Goal: Task Accomplishment & Management: Complete application form

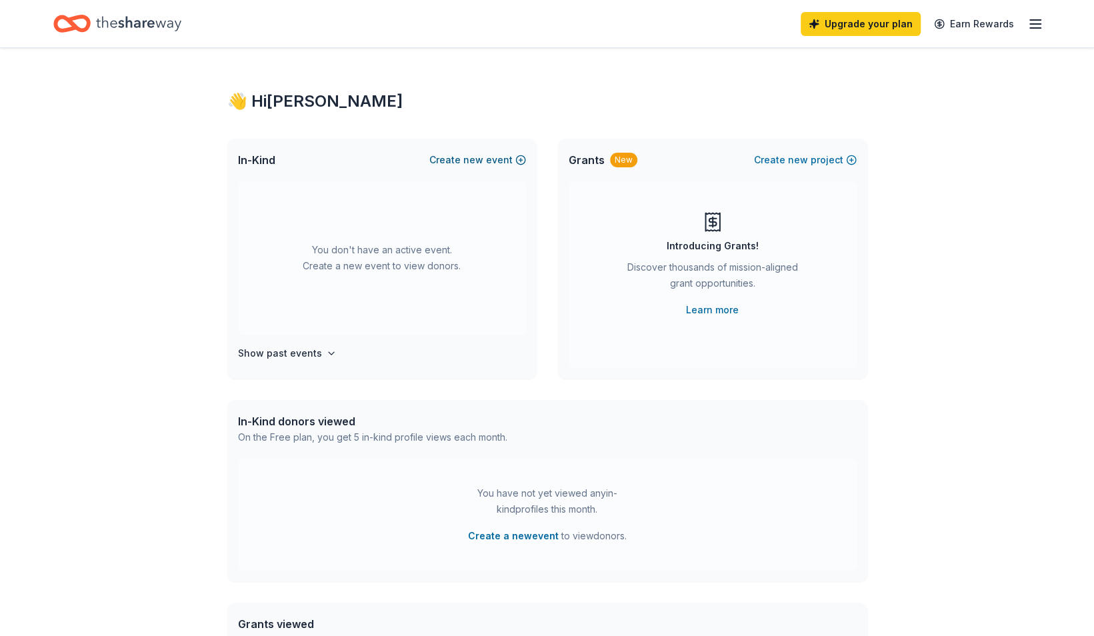
click at [468, 157] on span "new" at bounding box center [473, 160] width 20 height 16
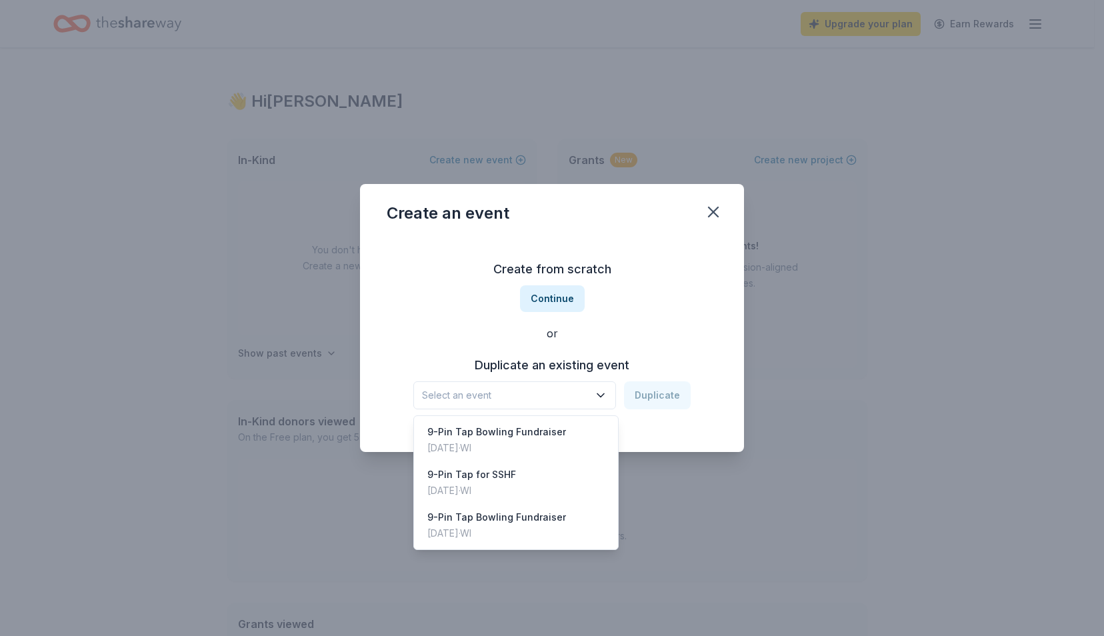
click at [600, 395] on icon "button" at bounding box center [600, 395] width 13 height 13
click at [477, 475] on div "9-Pin Tap for SSHF" at bounding box center [471, 475] width 89 height 16
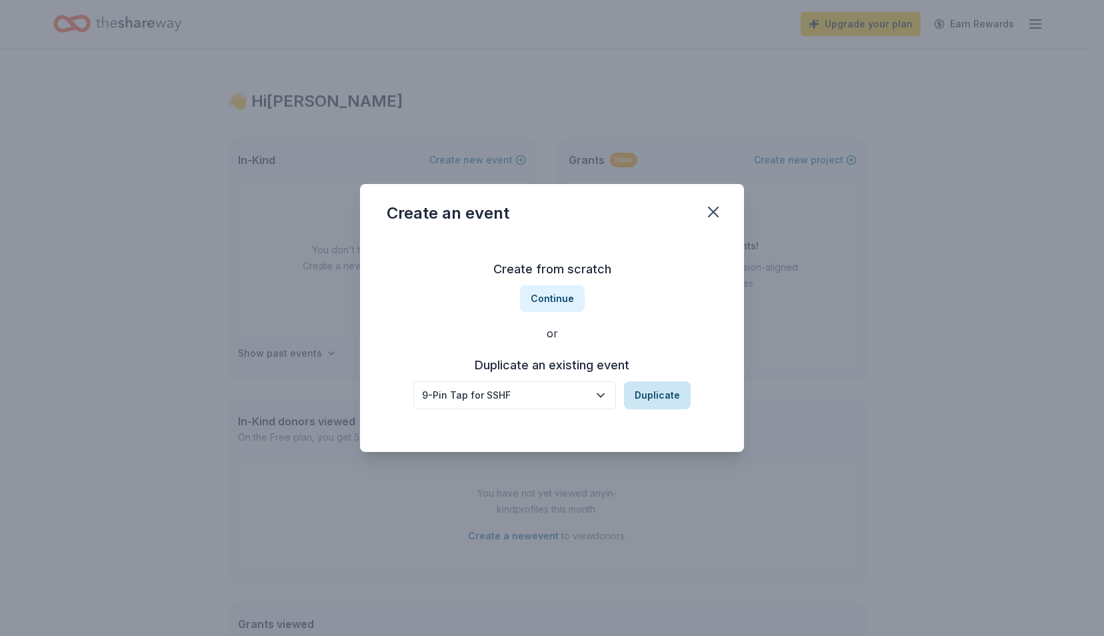
click at [663, 399] on button "Duplicate" at bounding box center [657, 395] width 67 height 28
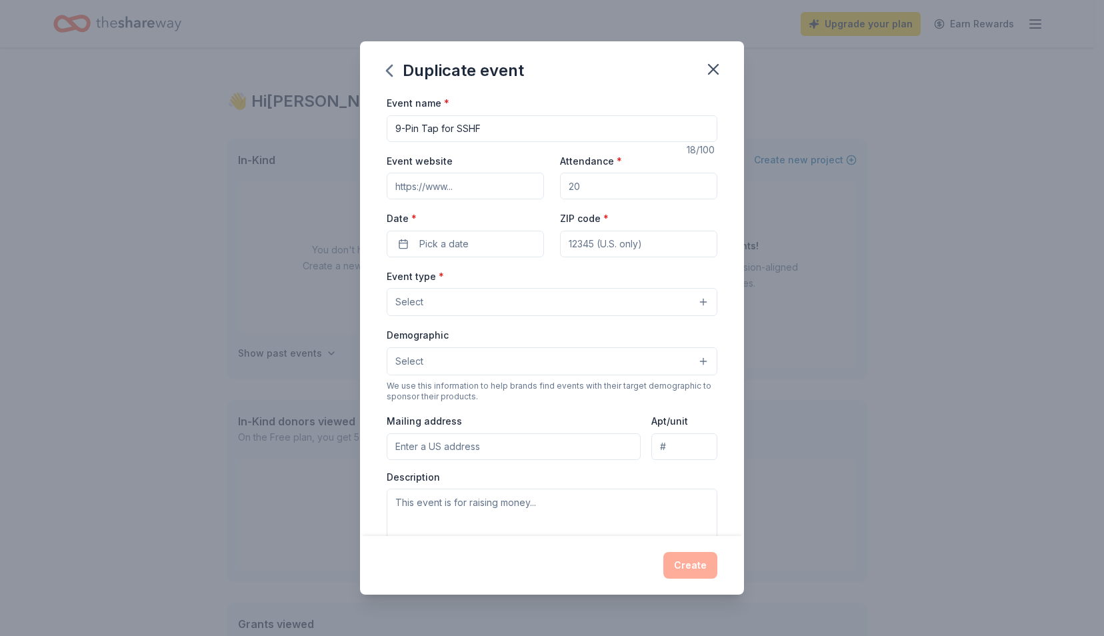
drag, startPoint x: 602, startPoint y: 185, endPoint x: 575, endPoint y: 185, distance: 27.3
click at [597, 185] on input "Attendance *" at bounding box center [638, 186] width 157 height 27
type input "250"
click at [438, 243] on span "Pick a date" at bounding box center [443, 244] width 49 height 16
click at [532, 276] on button "Go to next month" at bounding box center [534, 278] width 19 height 19
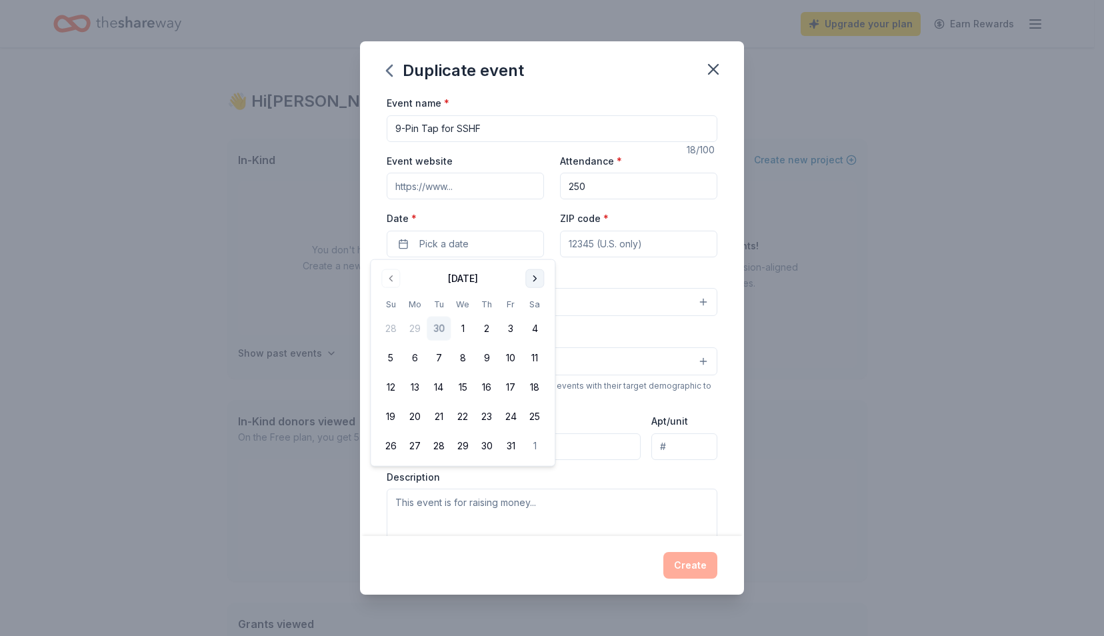
click at [531, 275] on button "Go to next month" at bounding box center [534, 278] width 19 height 19
click at [385, 385] on button "9" at bounding box center [391, 387] width 24 height 24
click at [649, 244] on input "ZIP code *" at bounding box center [638, 244] width 157 height 27
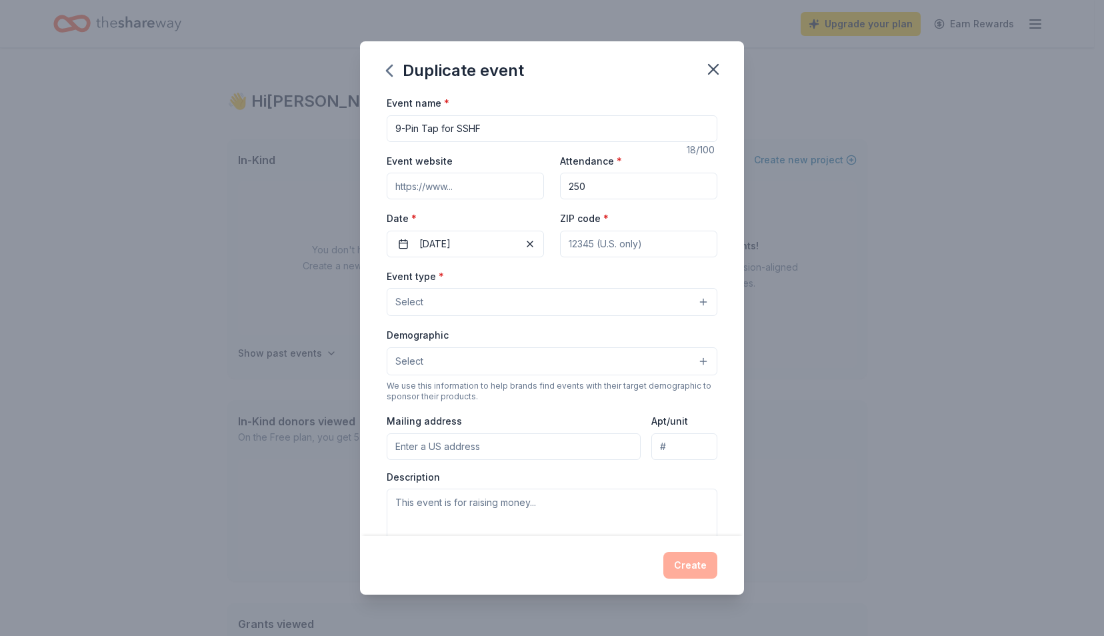
type input "53186"
click at [689, 299] on button "Select" at bounding box center [552, 302] width 331 height 28
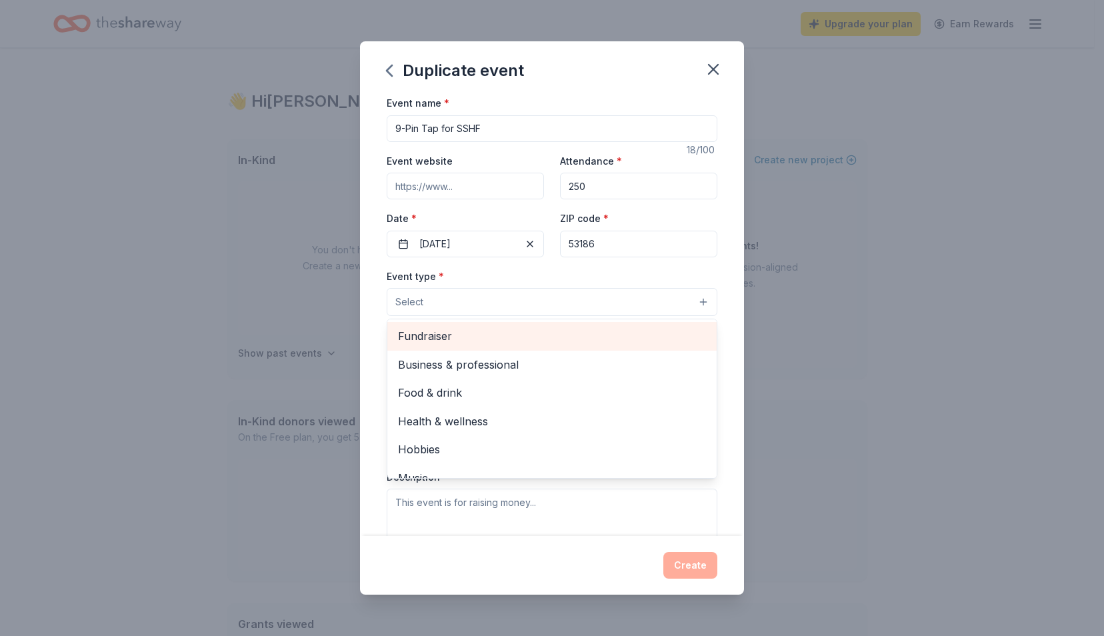
click at [471, 331] on span "Fundraiser" at bounding box center [552, 335] width 308 height 17
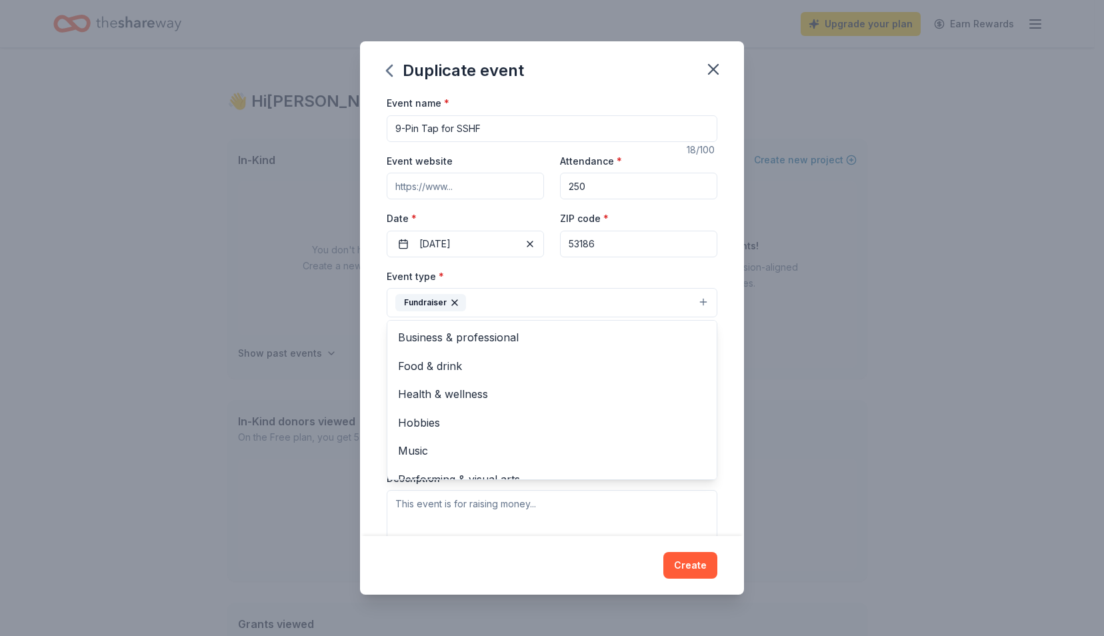
click at [494, 575] on div "Duplicate event Event name * 9-Pin Tap for SSHF 18 /100 Event website Attendanc…" at bounding box center [552, 317] width 384 height 553
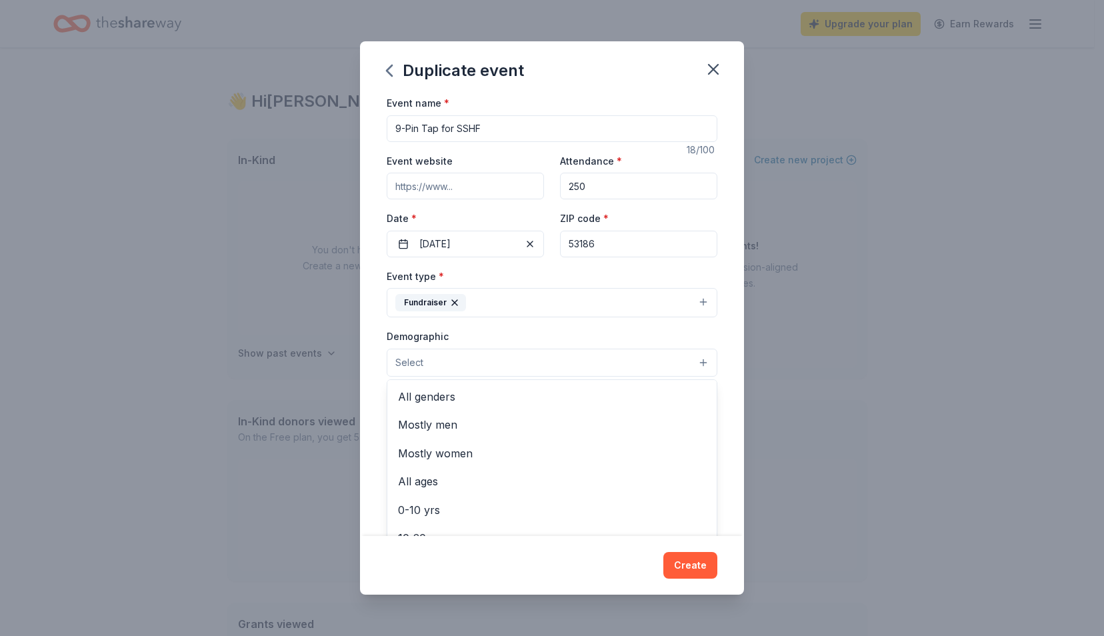
click at [691, 361] on button "Select" at bounding box center [552, 363] width 331 height 28
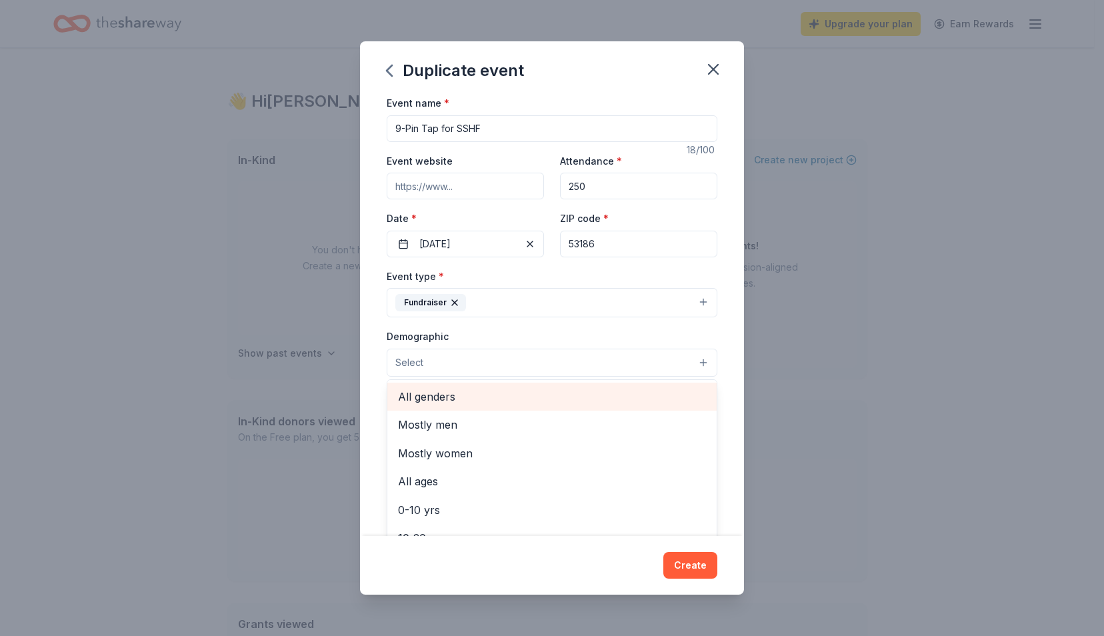
click at [440, 393] on span "All genders" at bounding box center [552, 396] width 308 height 17
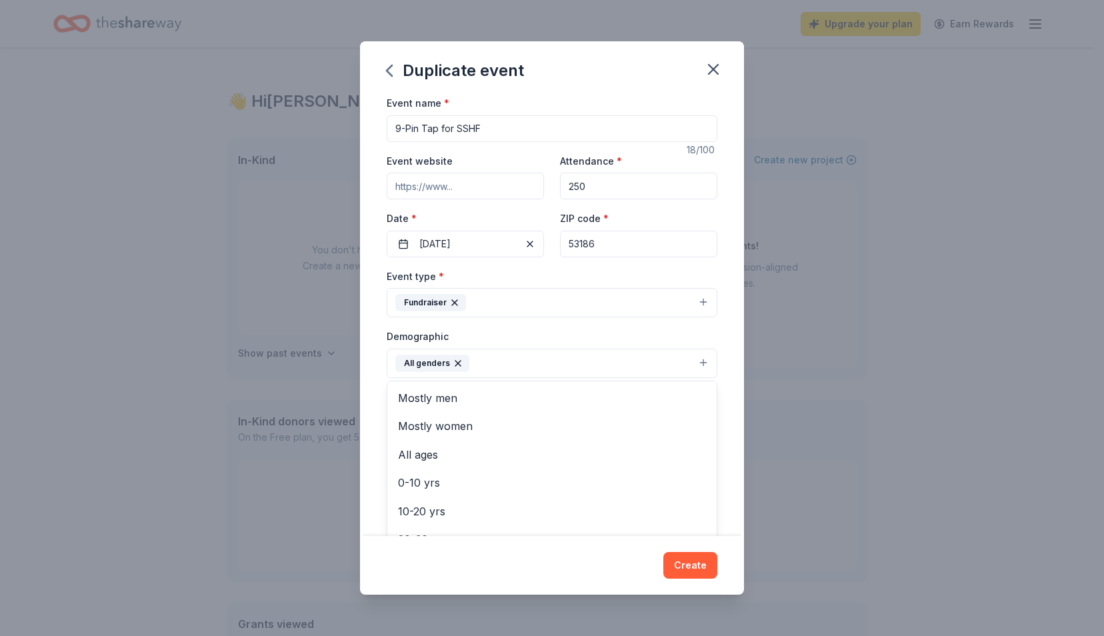
click at [727, 375] on div "Event name * 9-Pin Tap for SSHF 18 /100 Event website Attendance * 250 Date * 1…" at bounding box center [552, 315] width 384 height 441
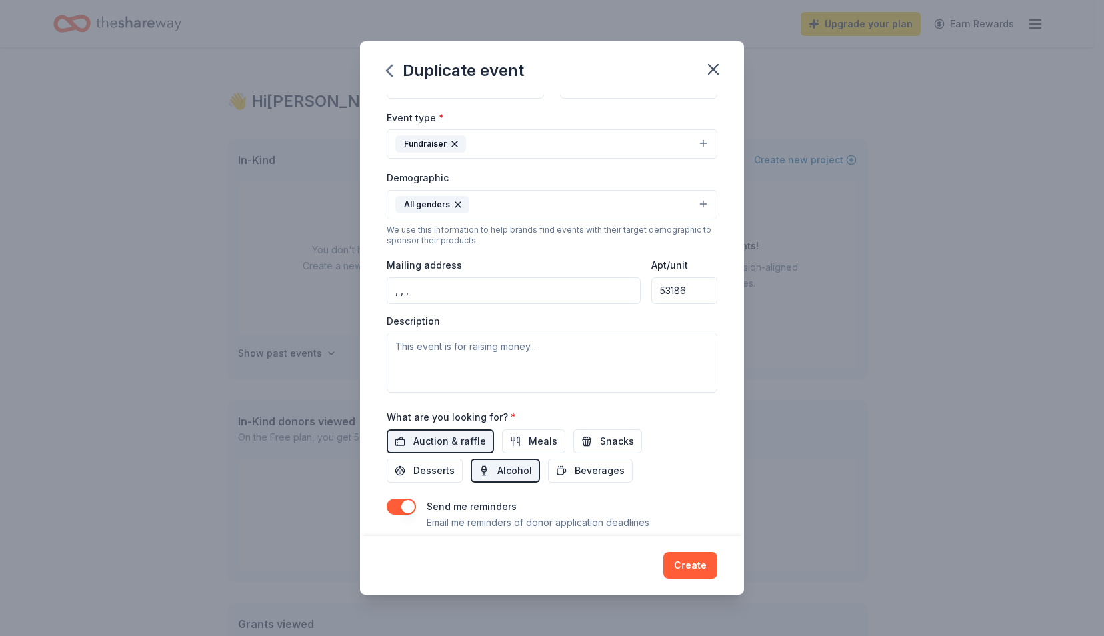
scroll to position [160, 0]
click at [420, 288] on input ", , ," at bounding box center [514, 289] width 254 height 27
type input "1203 Larchmont Dr"
click at [475, 343] on textarea at bounding box center [552, 361] width 331 height 60
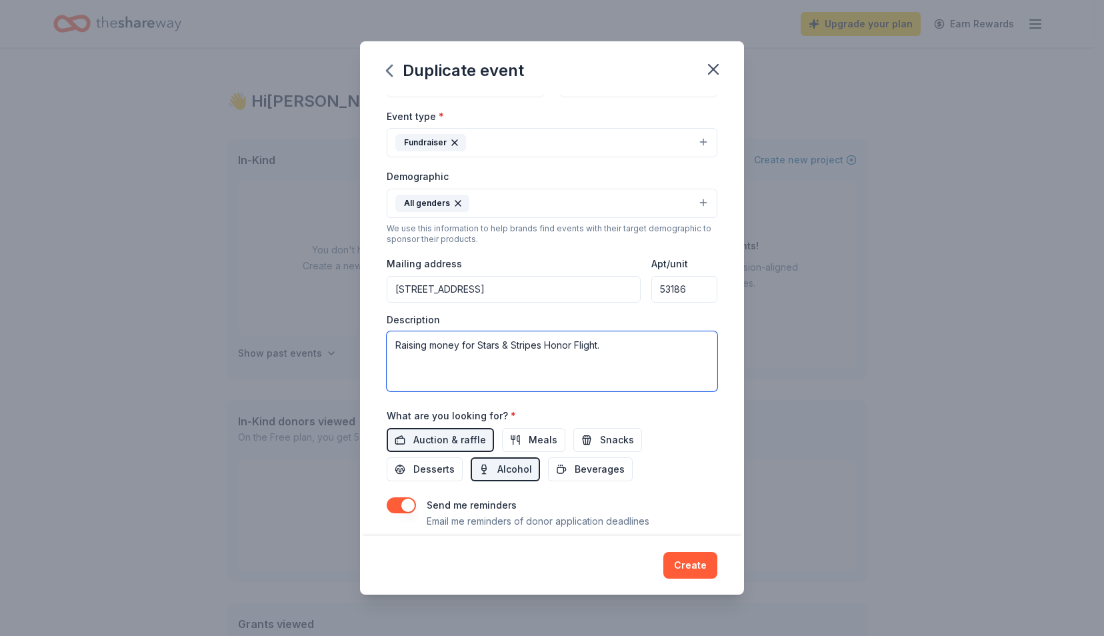
paste textarea "Stars and Stripes Honor Flight, Inc. honors veterans with a life-changing trip …"
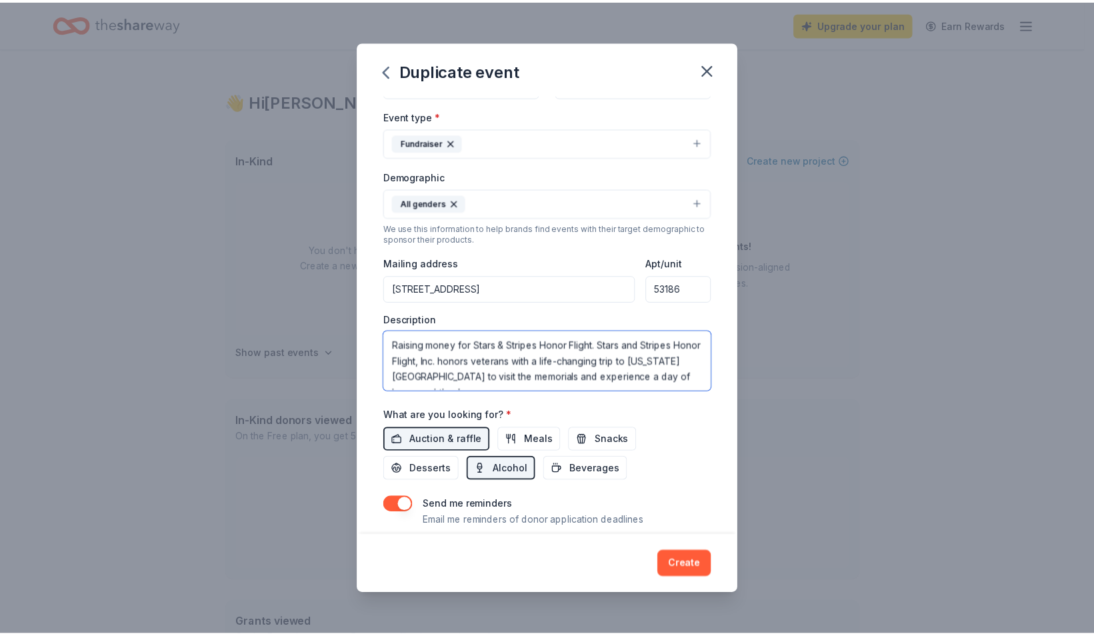
scroll to position [8, 0]
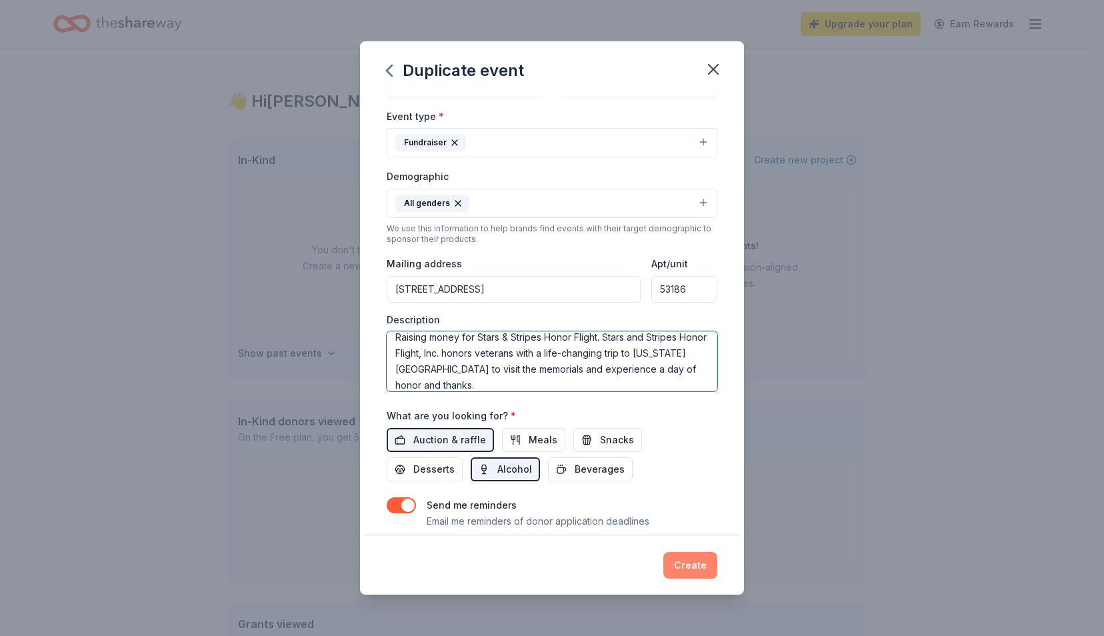
type textarea "Raising money for Stars & Stripes Honor Flight. Stars and Stripes Honor Flight,…"
click at [689, 566] on button "Create" at bounding box center [690, 565] width 54 height 27
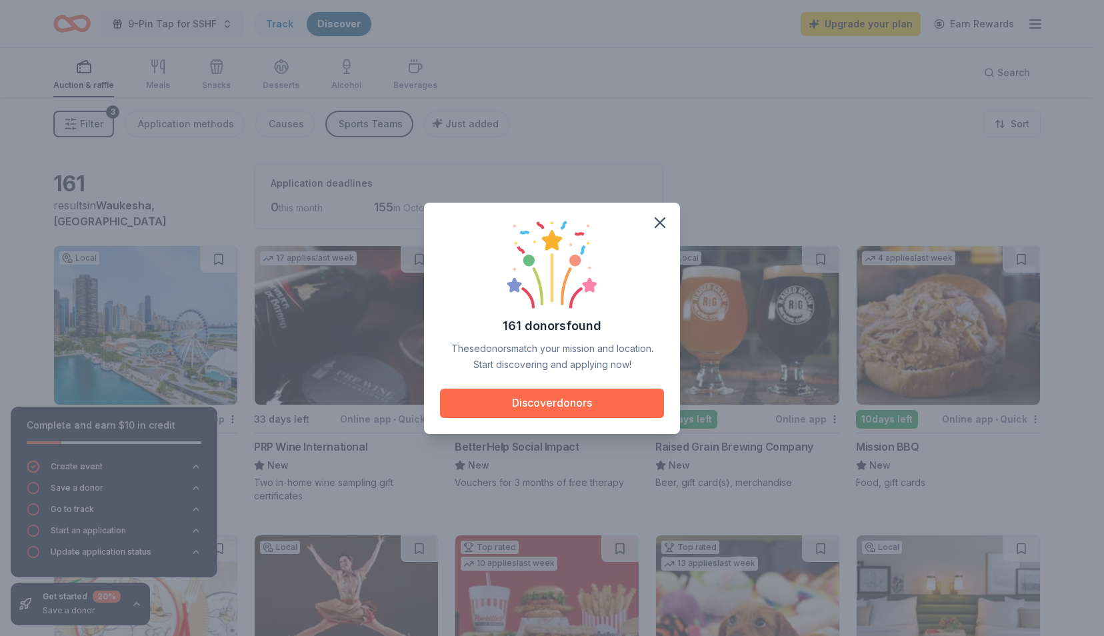
click at [545, 400] on button "Discover donors" at bounding box center [552, 403] width 224 height 29
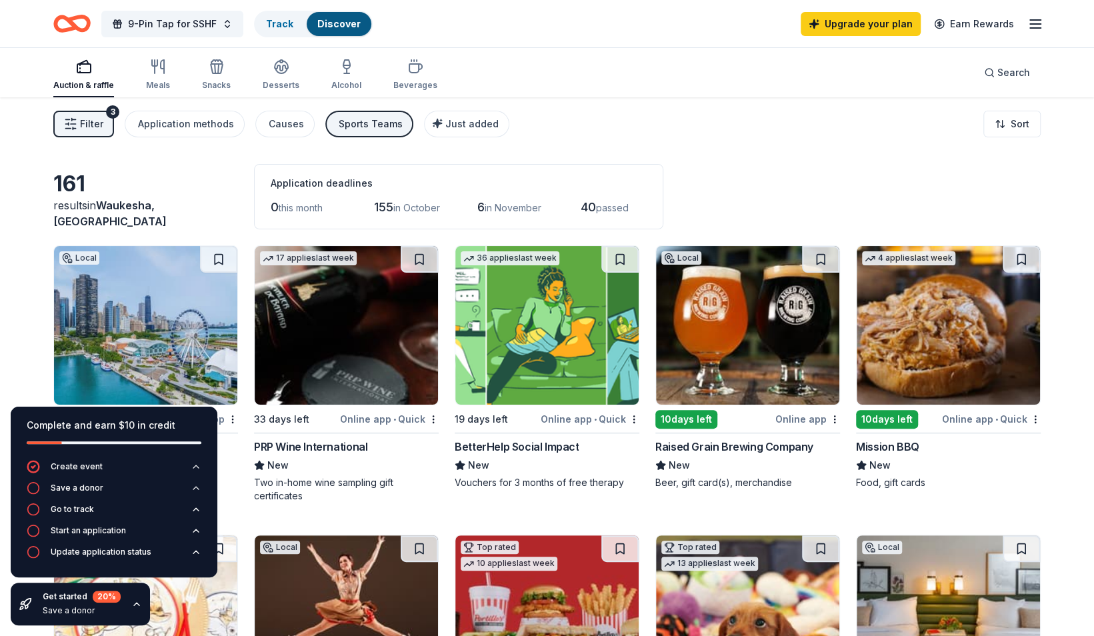
click at [740, 145] on div "Filter 3 Application methods Causes Sports Teams Just added Sort" at bounding box center [547, 123] width 1094 height 53
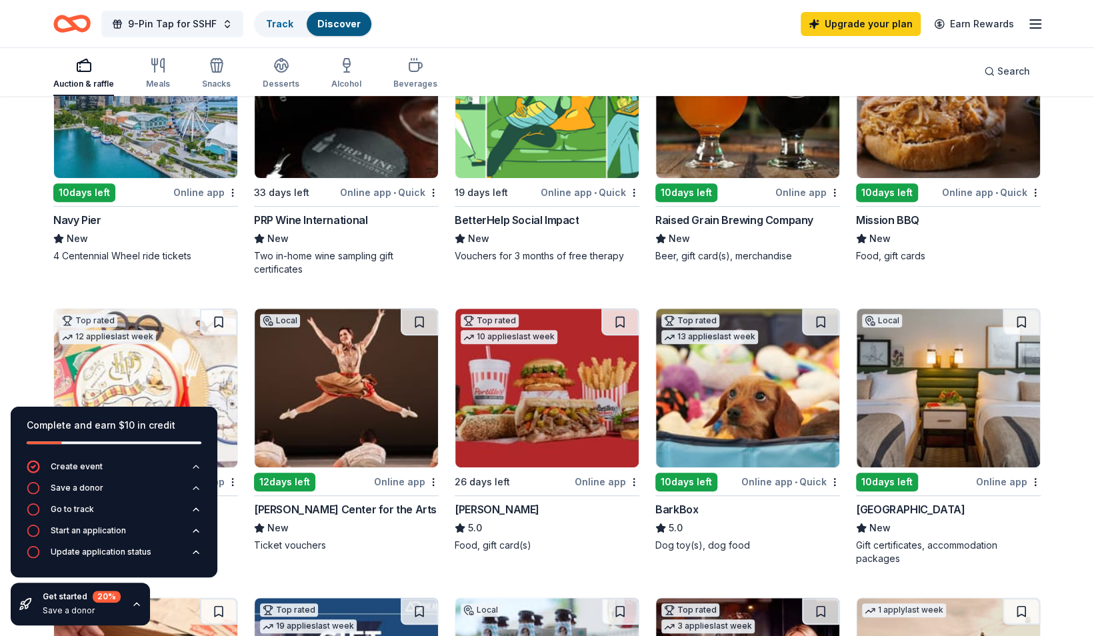
scroll to position [233, 0]
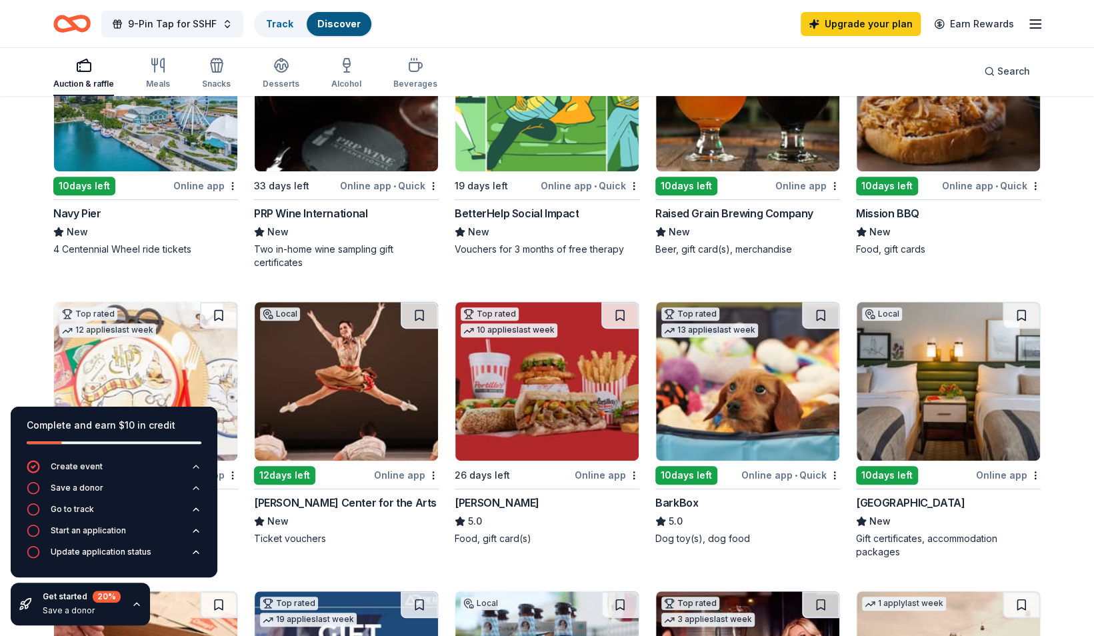
click at [199, 465] on icon "button" at bounding box center [196, 466] width 11 height 11
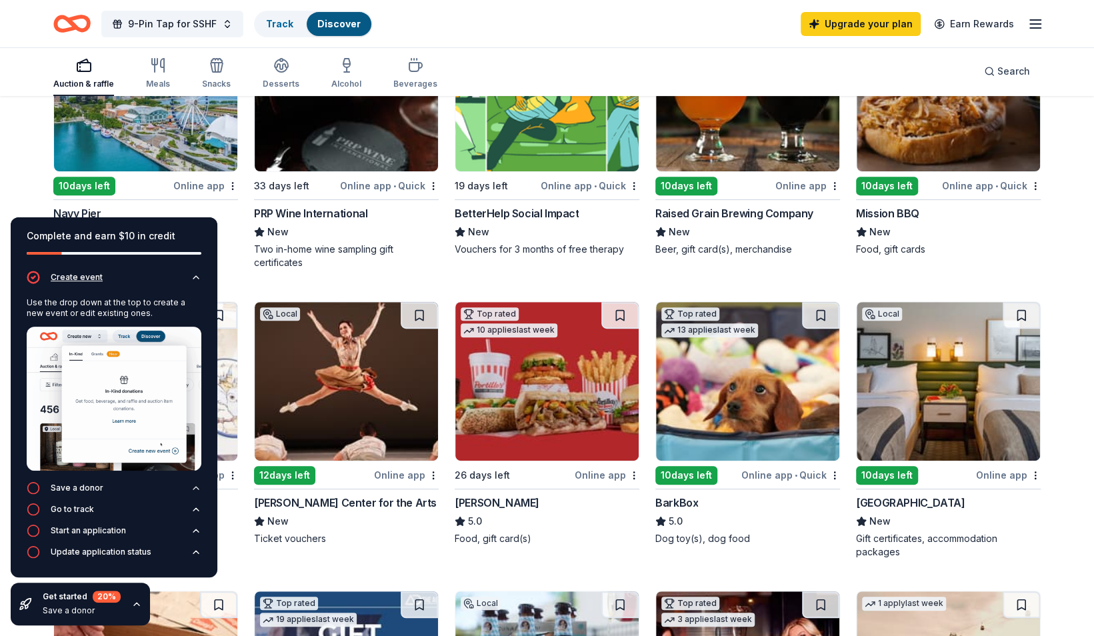
click at [199, 275] on icon "button" at bounding box center [196, 277] width 11 height 11
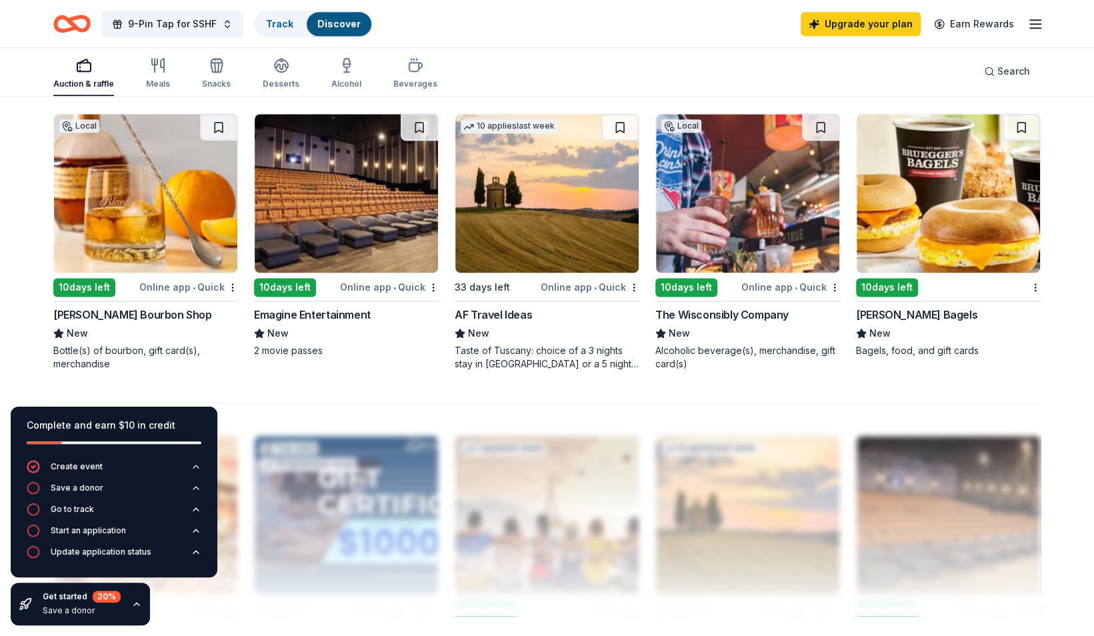
scroll to position [1035, 0]
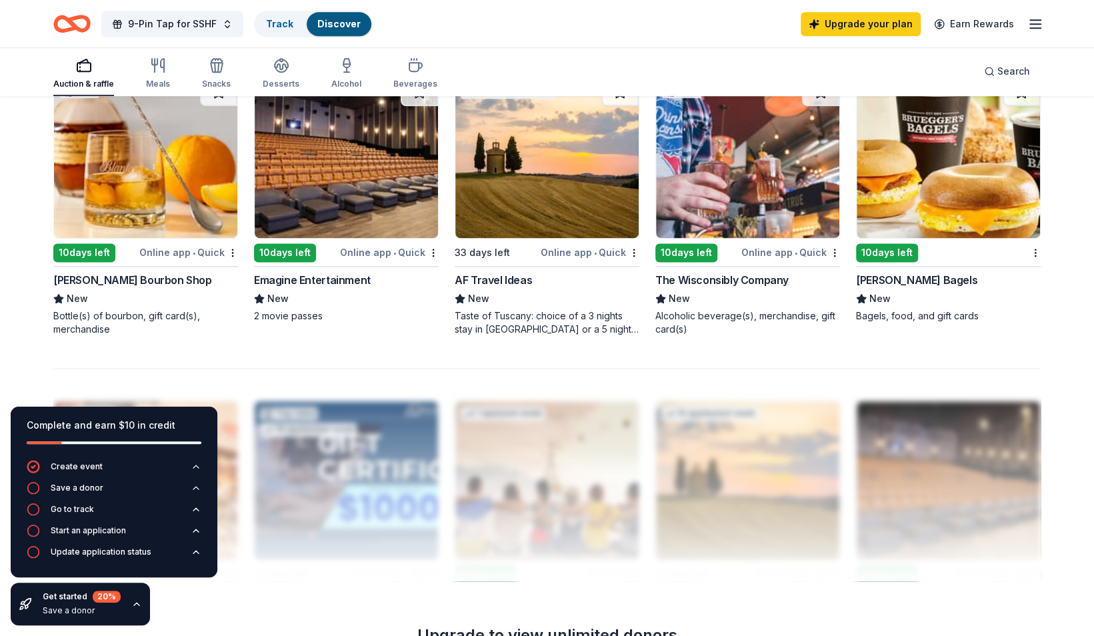
click at [679, 248] on div "10 days left" at bounding box center [686, 252] width 62 height 19
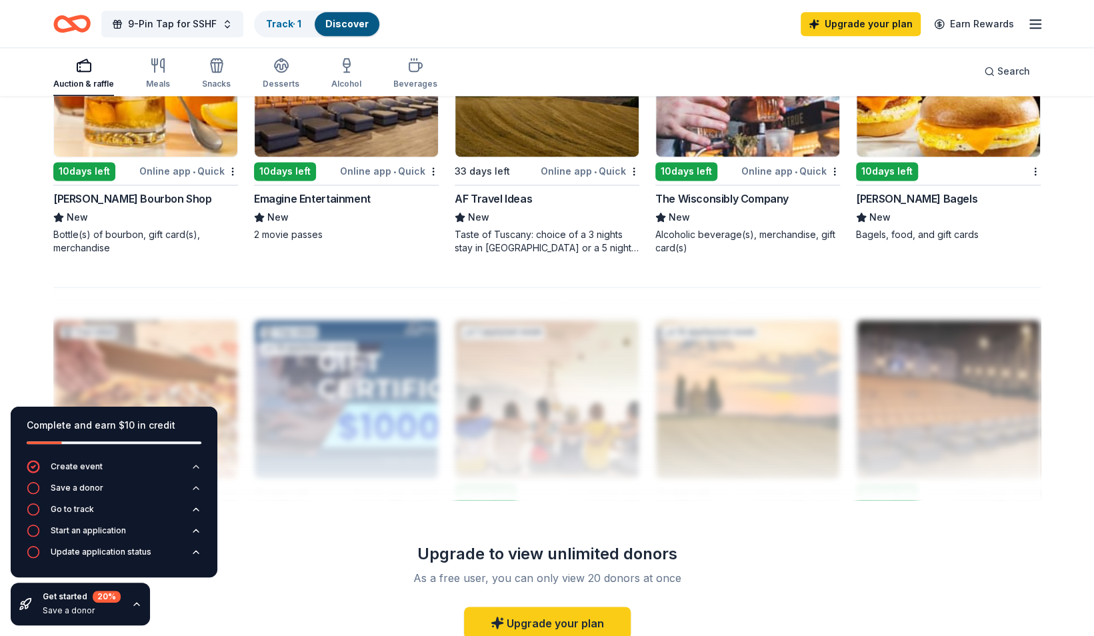
scroll to position [1132, 0]
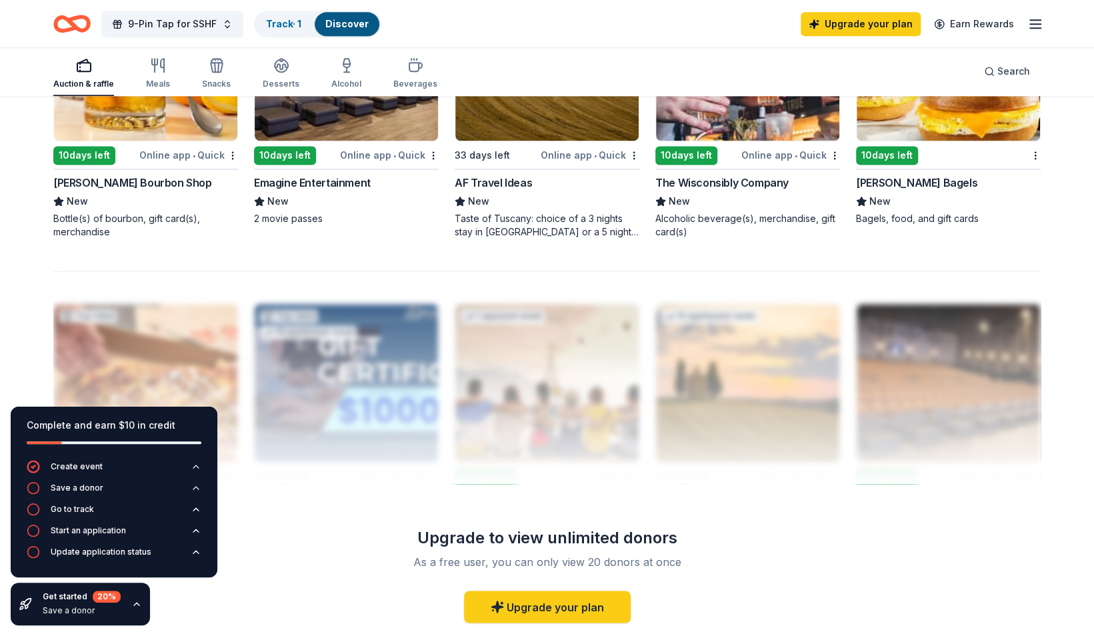
click at [91, 152] on div "10 days left" at bounding box center [84, 155] width 62 height 19
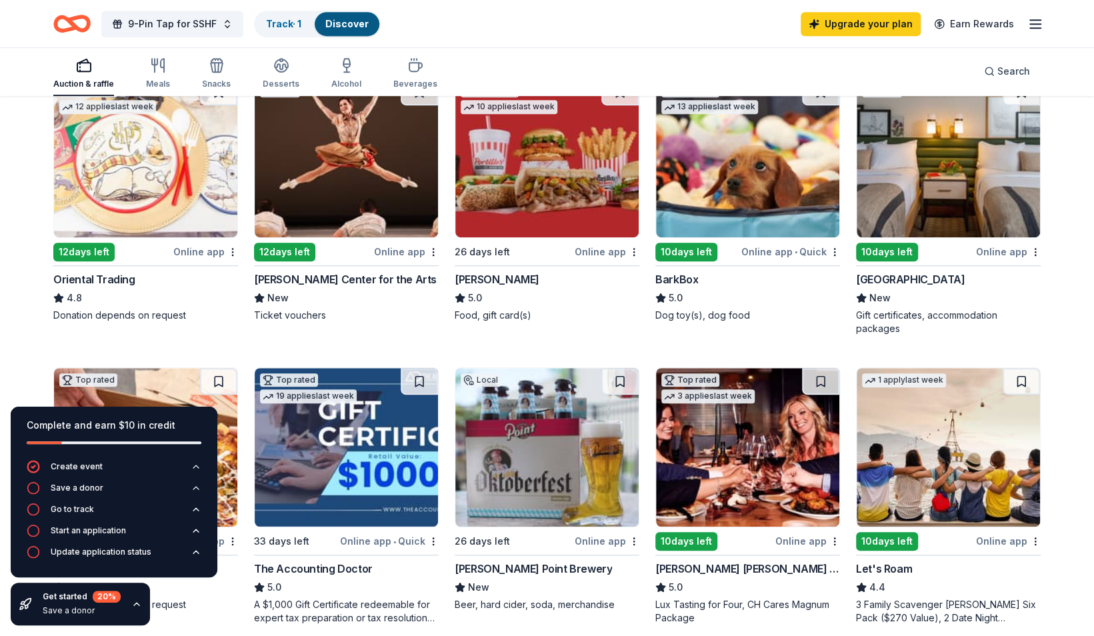
scroll to position [437, 0]
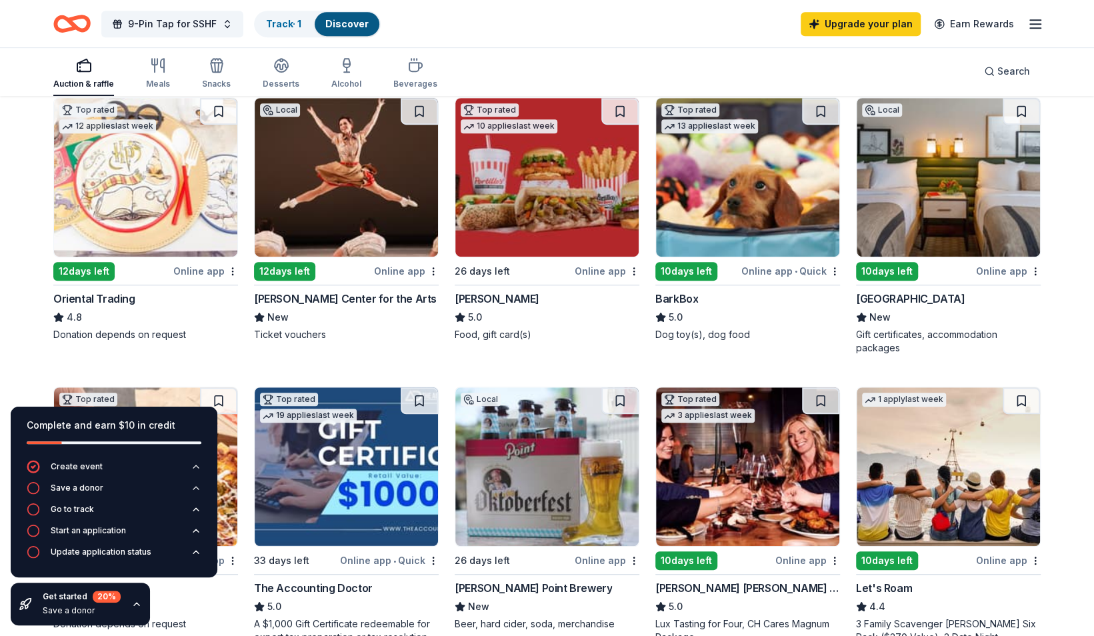
click at [992, 267] on div "Online app" at bounding box center [1008, 271] width 65 height 17
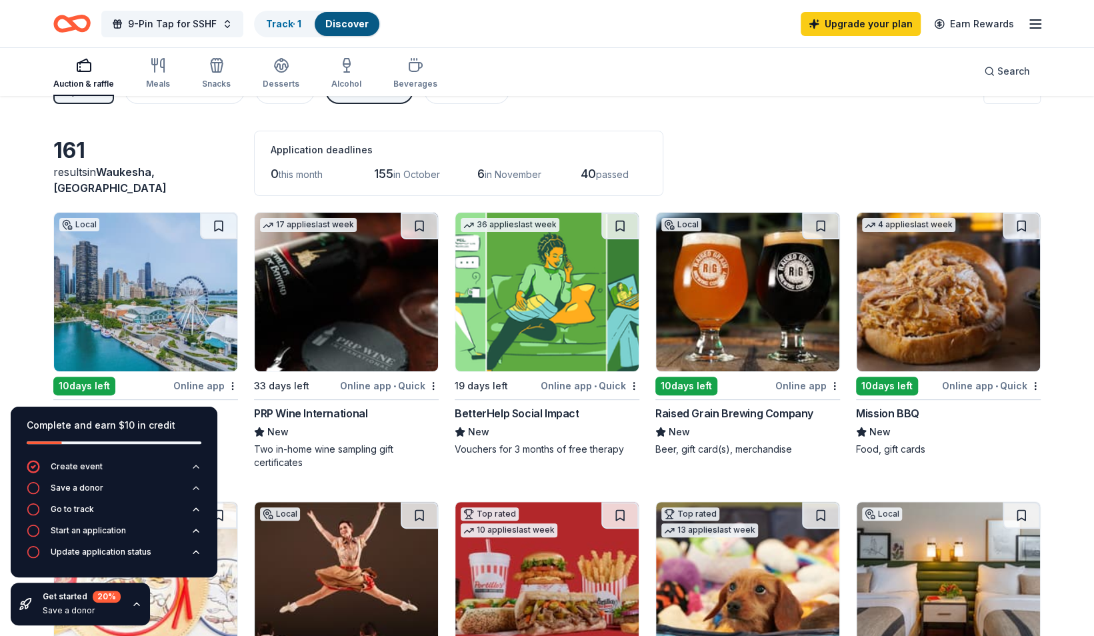
scroll to position [22, 0]
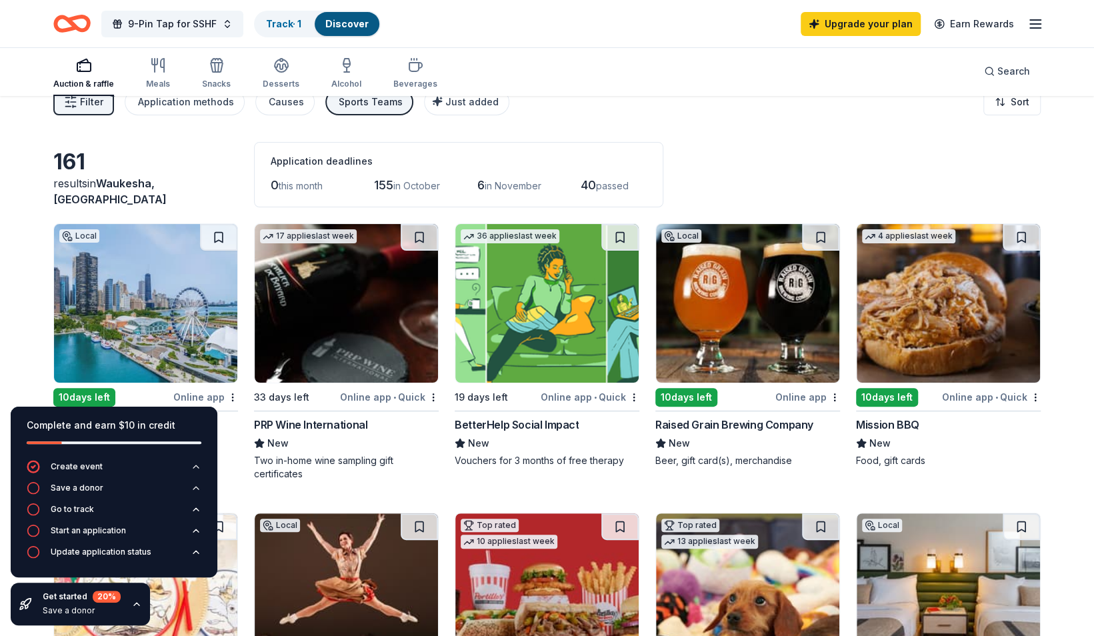
click at [906, 392] on div "10 days left" at bounding box center [887, 397] width 62 height 19
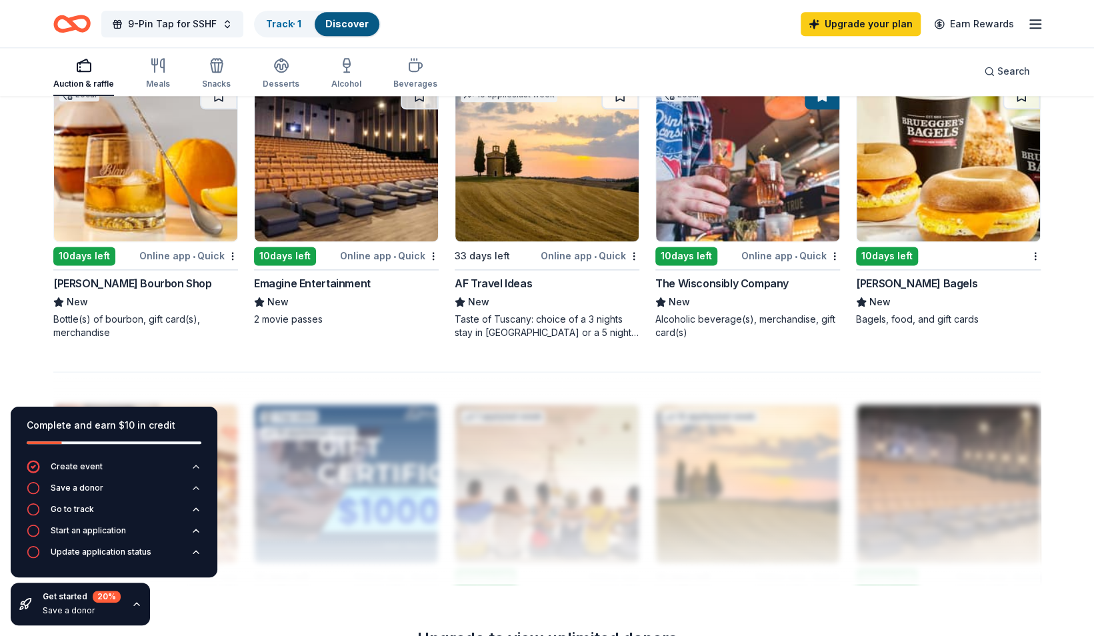
scroll to position [976, 0]
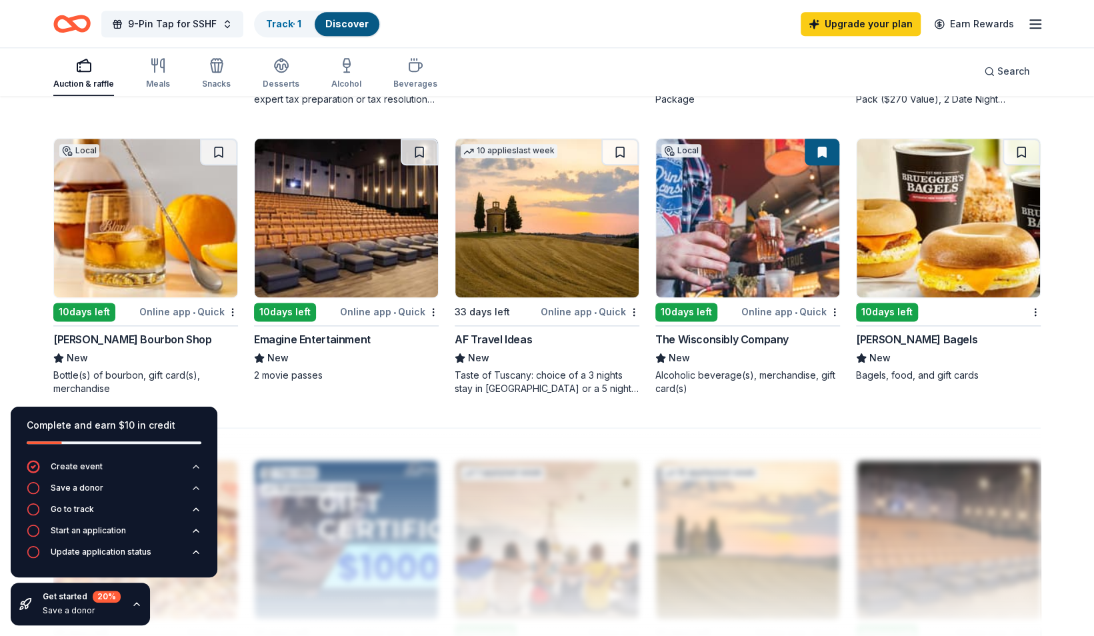
click at [347, 214] on img at bounding box center [346, 218] width 183 height 159
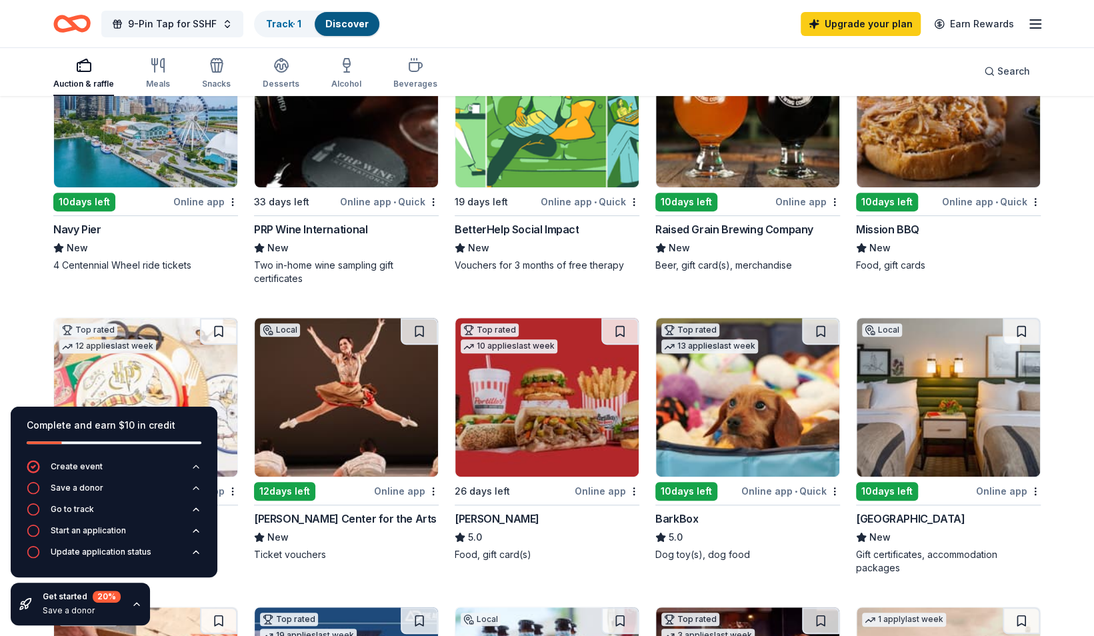
scroll to position [217, 0]
click at [435, 201] on html "9-Pin Tap for SSHF Track · 1 Discover Upgrade your plan Earn Rewards Auction & …" at bounding box center [547, 101] width 1094 height 636
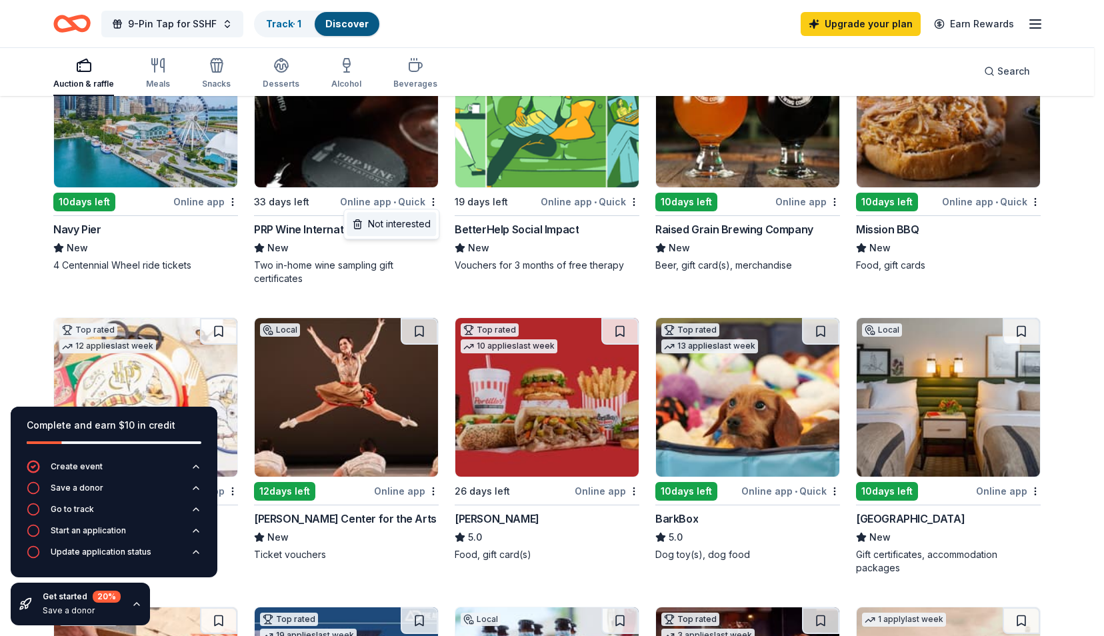
click at [398, 225] on div "Not interested" at bounding box center [391, 224] width 89 height 24
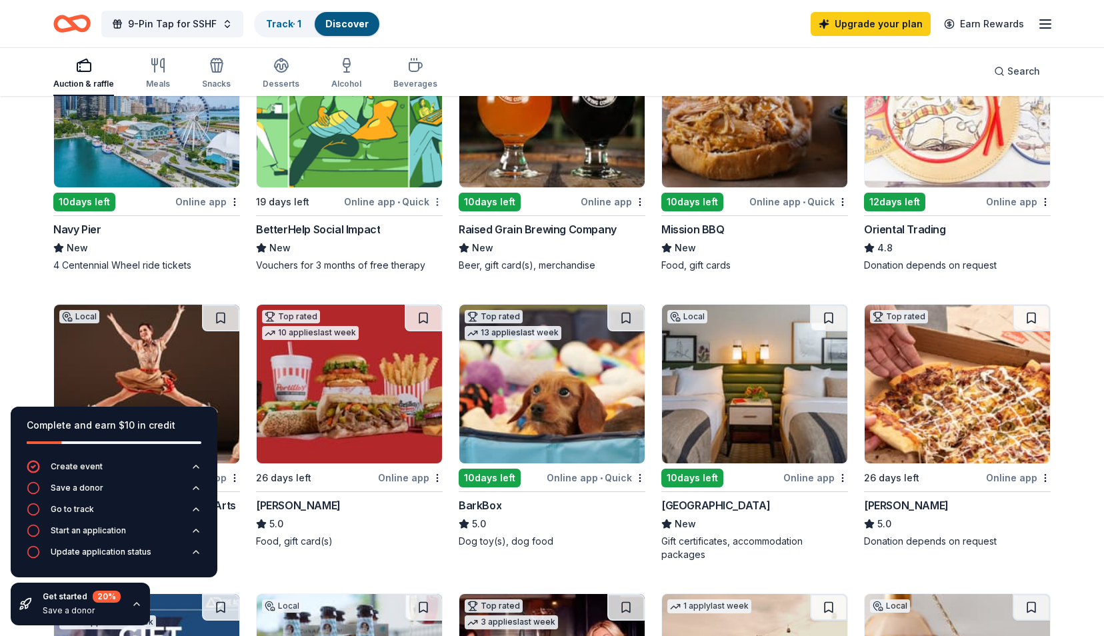
click at [432, 197] on html "9-Pin Tap for SSHF Track · 1 Discover Upgrade your plan Earn Rewards Auction & …" at bounding box center [552, 101] width 1104 height 636
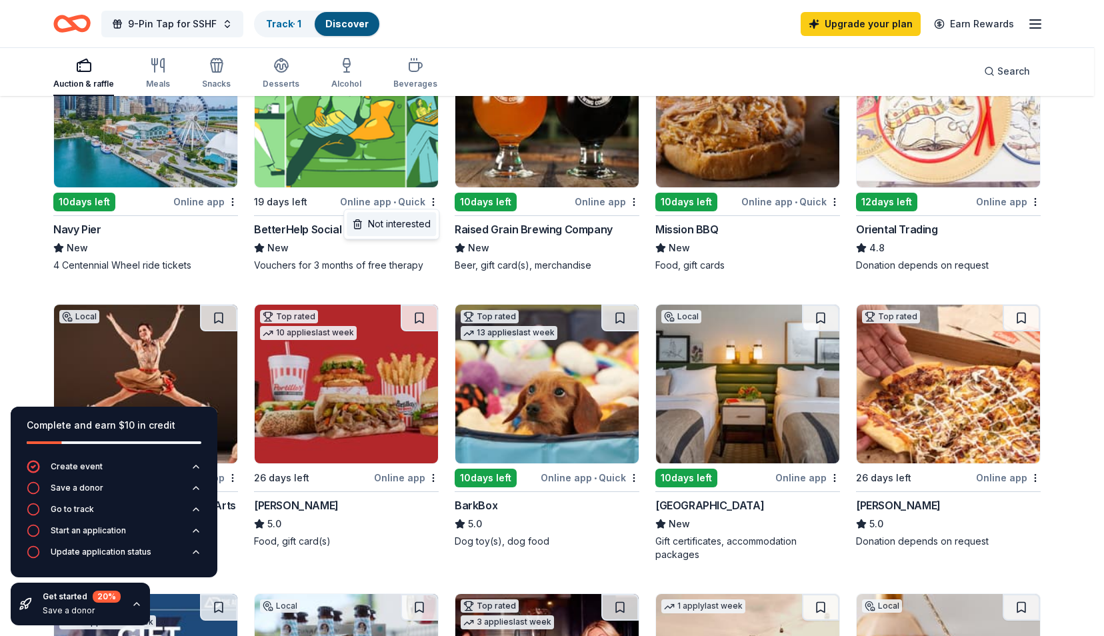
click at [385, 225] on div "Not interested" at bounding box center [391, 224] width 89 height 24
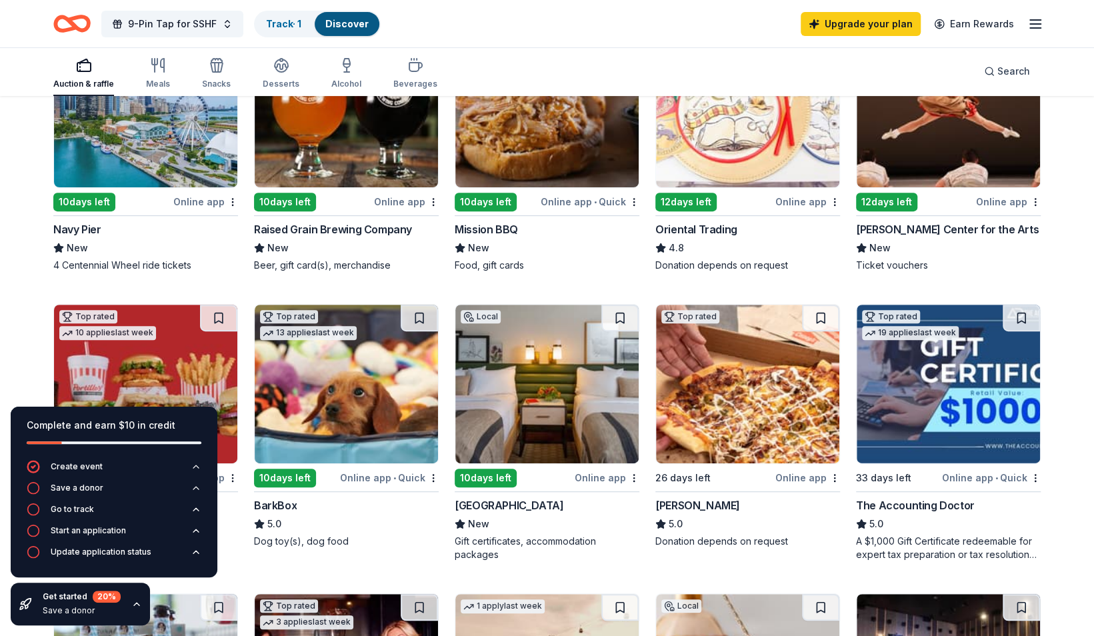
click at [76, 198] on div "10 days left" at bounding box center [84, 202] width 62 height 19
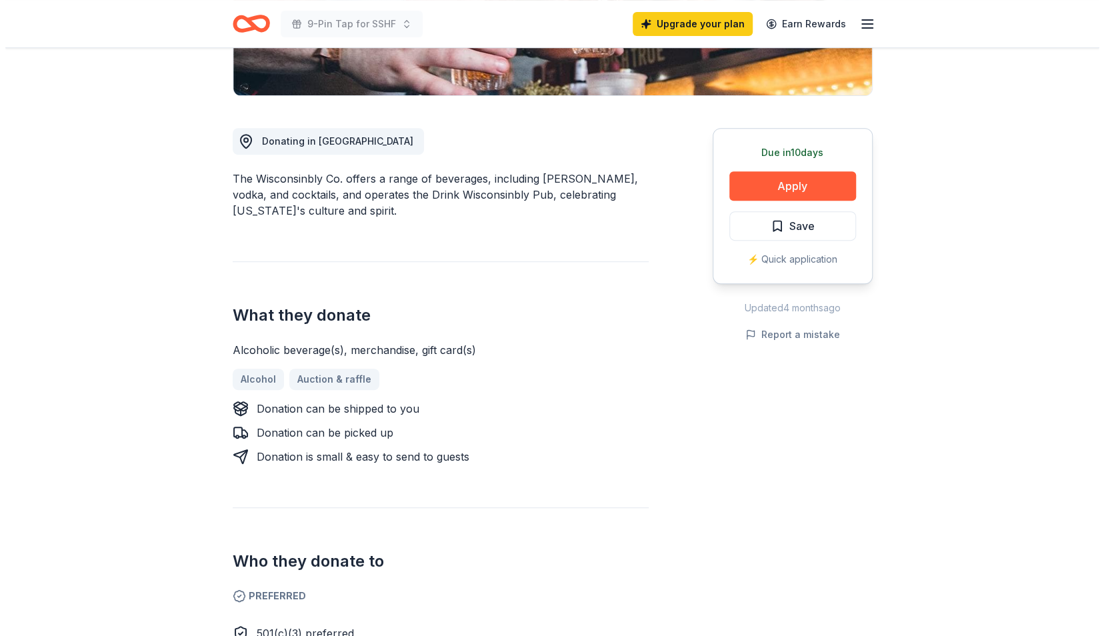
scroll to position [328, 0]
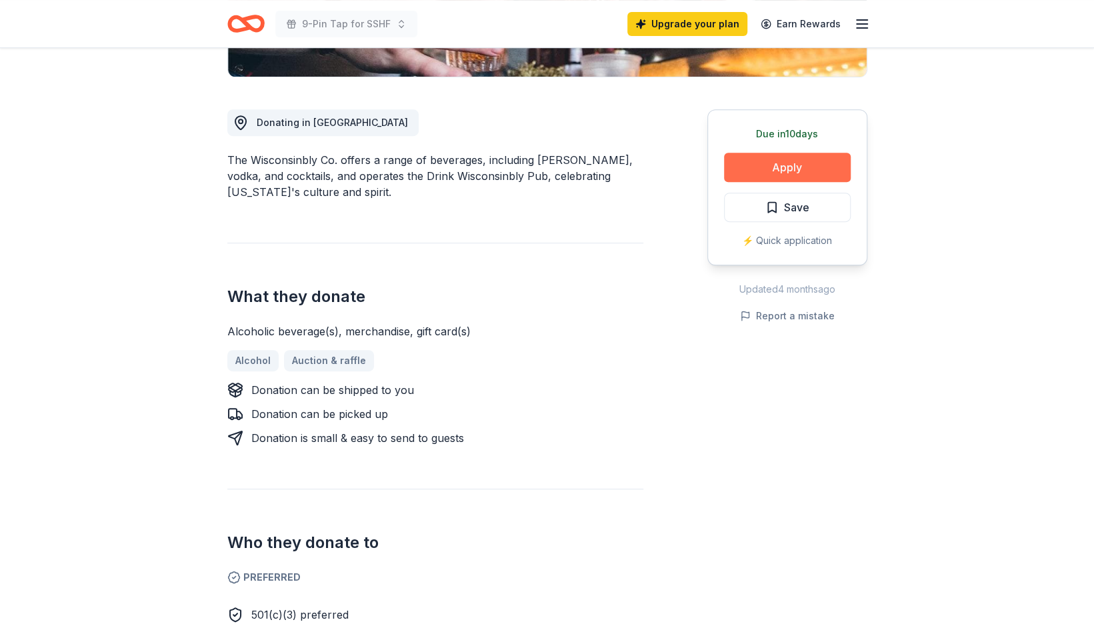
click at [802, 165] on button "Apply" at bounding box center [787, 167] width 127 height 29
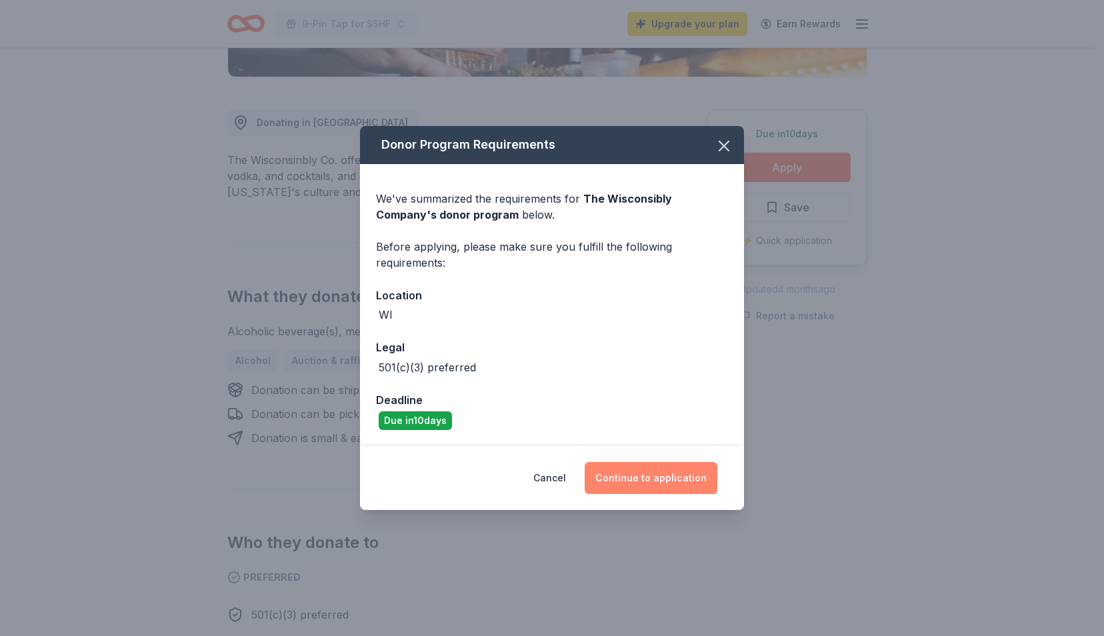
click at [680, 471] on button "Continue to application" at bounding box center [651, 478] width 133 height 32
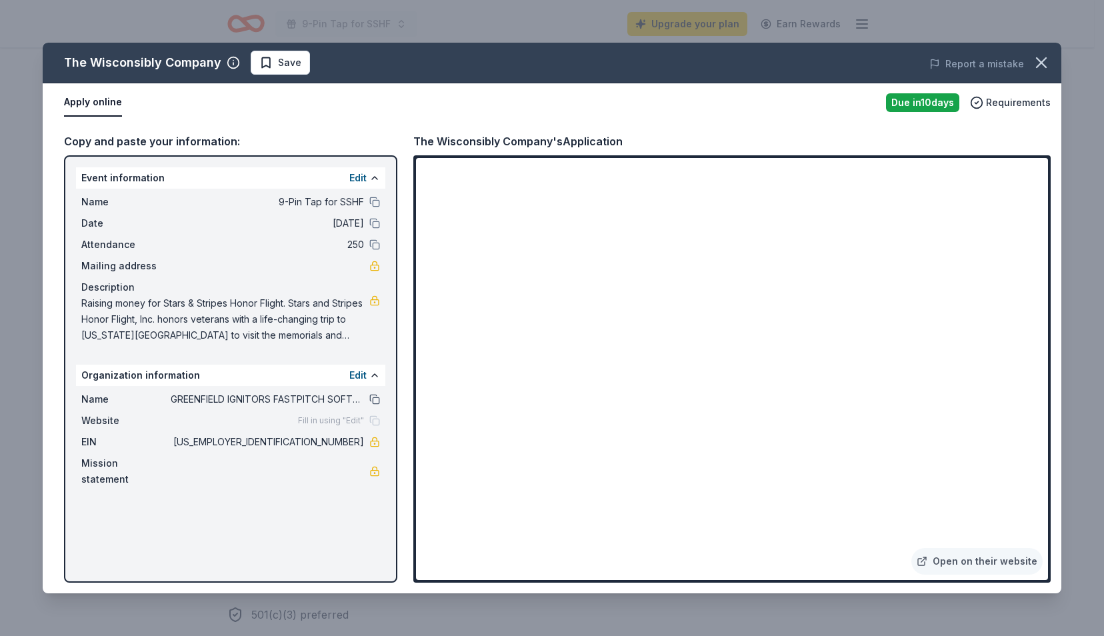
click at [369, 397] on button at bounding box center [374, 399] width 11 height 11
click at [292, 393] on span "GREENFIELD IGNITORS FASTPITCH SOFTBALL" at bounding box center [267, 399] width 193 height 16
click at [353, 374] on button "Edit" at bounding box center [357, 375] width 17 height 16
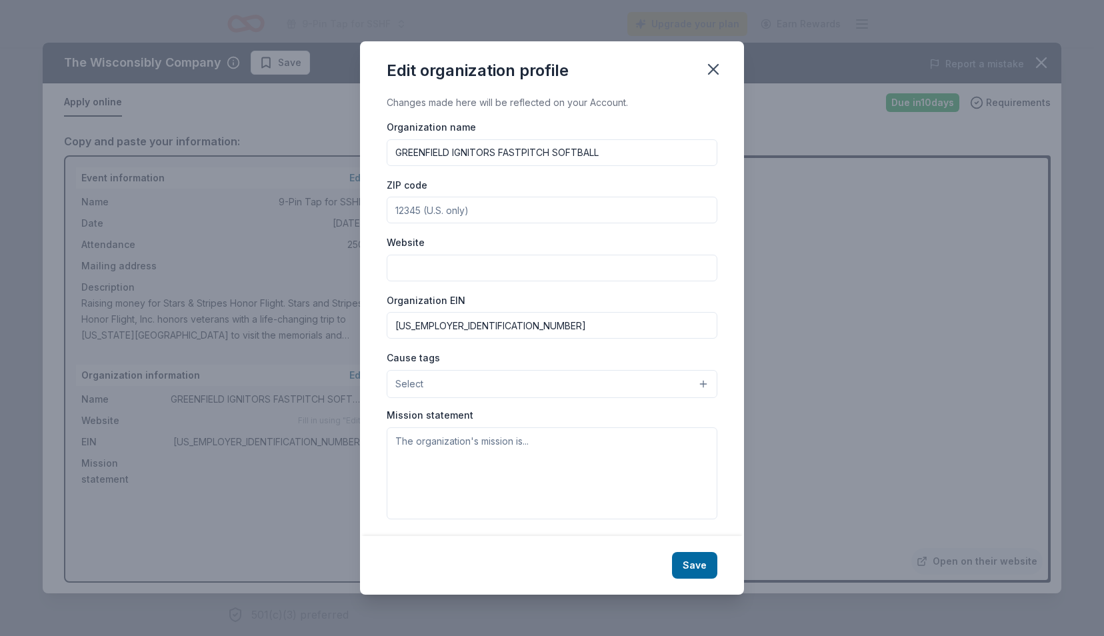
drag, startPoint x: 604, startPoint y: 149, endPoint x: 365, endPoint y: 149, distance: 239.4
click at [365, 149] on div "Changes made here will be reflected on your Account. Organization name GREENFIE…" at bounding box center [552, 315] width 384 height 441
type input "Stars & Stripes Honor Flight [US_STATE]"
type input "53186"
drag, startPoint x: 463, startPoint y: 321, endPoint x: 387, endPoint y: 325, distance: 76.8
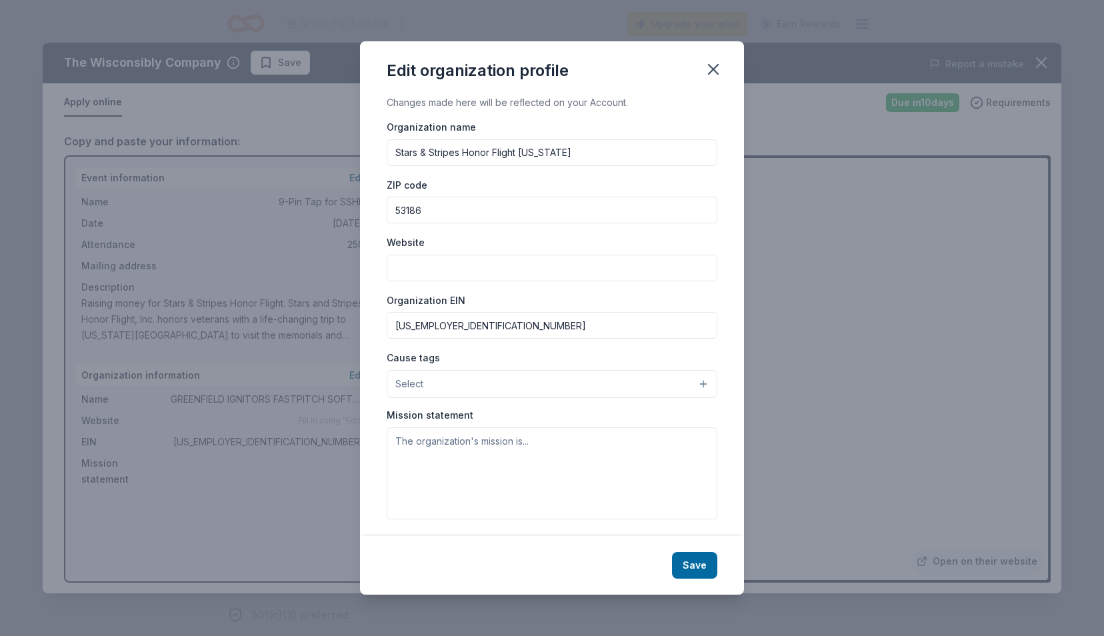
click at [388, 324] on input "46-0819173" at bounding box center [552, 325] width 331 height 27
paste input "[US_EMPLOYER_IDENTIFICATION_NUMBER]"
type input "[US_EMPLOYER_IDENTIFICATION_NUMBER]"
click at [697, 383] on button "Select" at bounding box center [552, 384] width 331 height 28
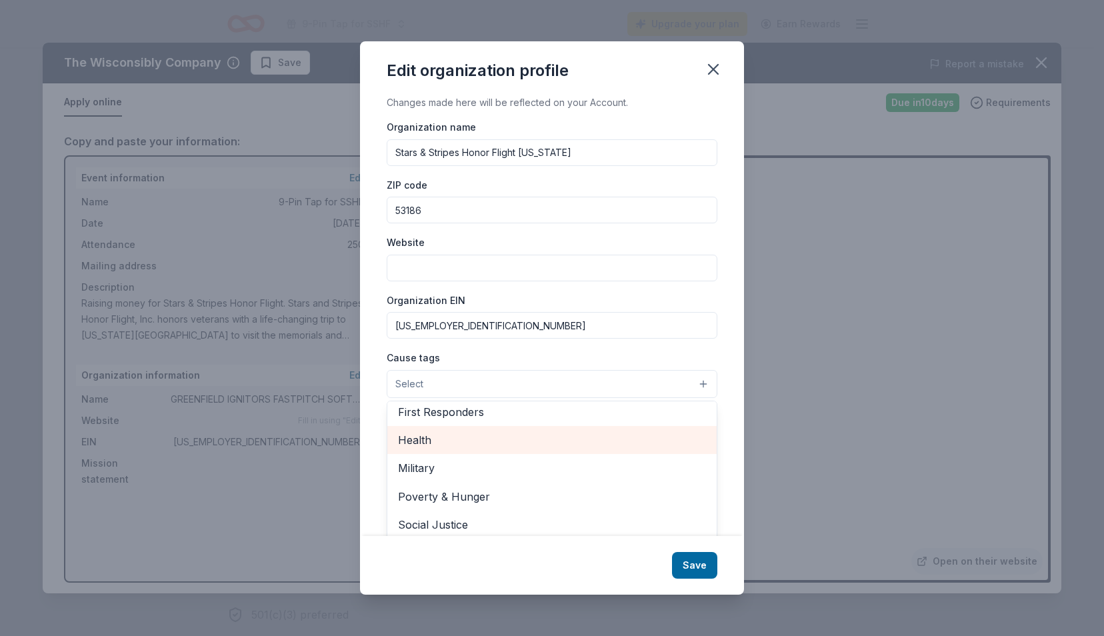
scroll to position [185, 0]
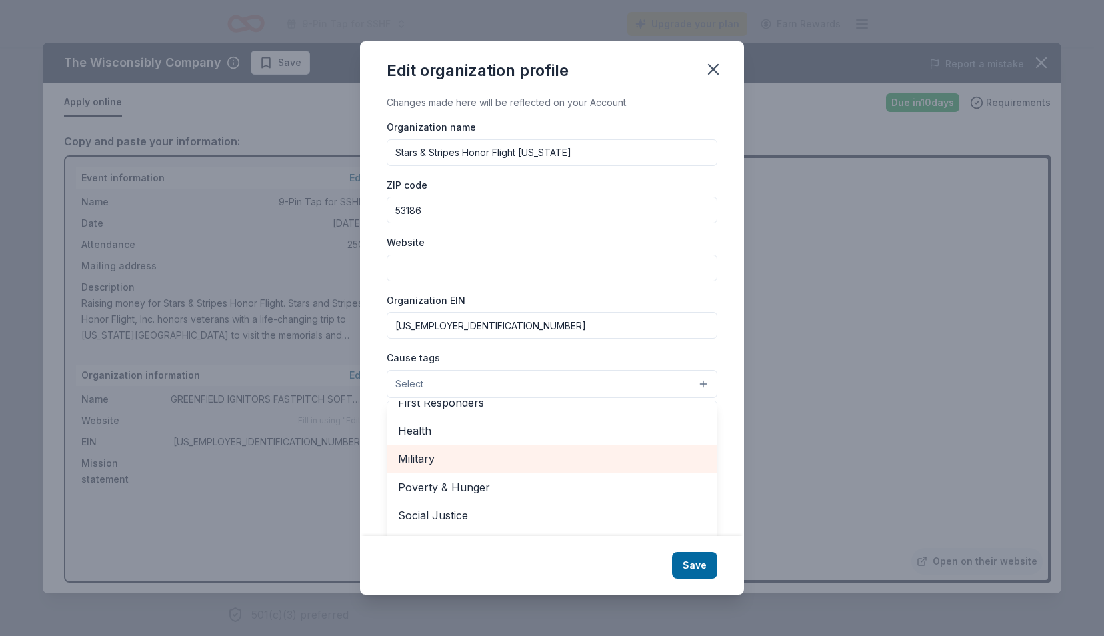
click at [585, 455] on span "Military" at bounding box center [552, 458] width 308 height 17
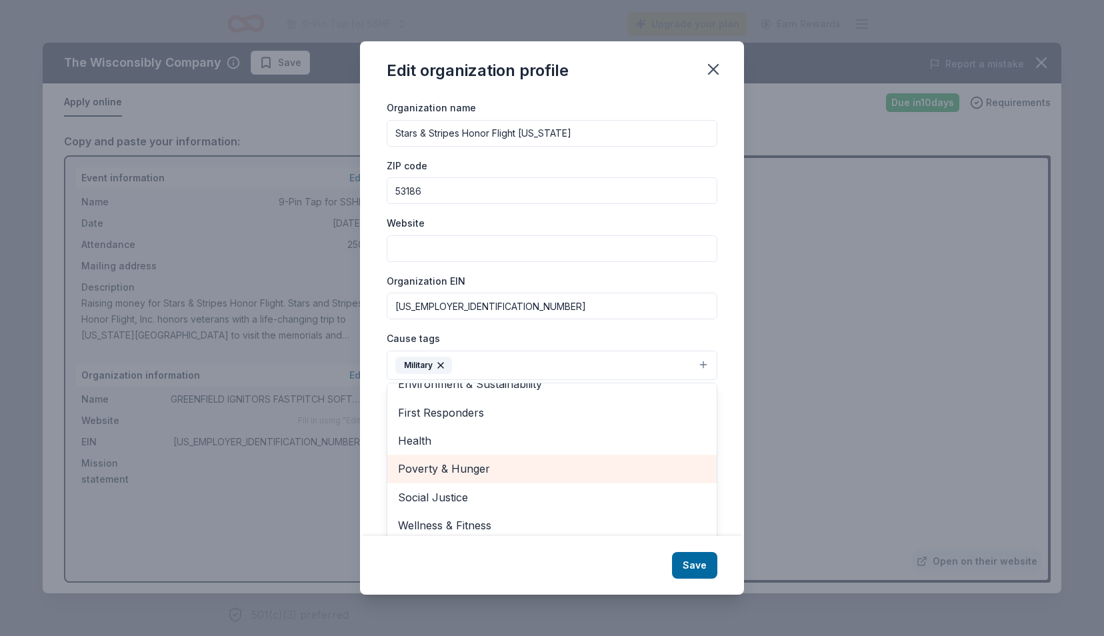
scroll to position [24, 0]
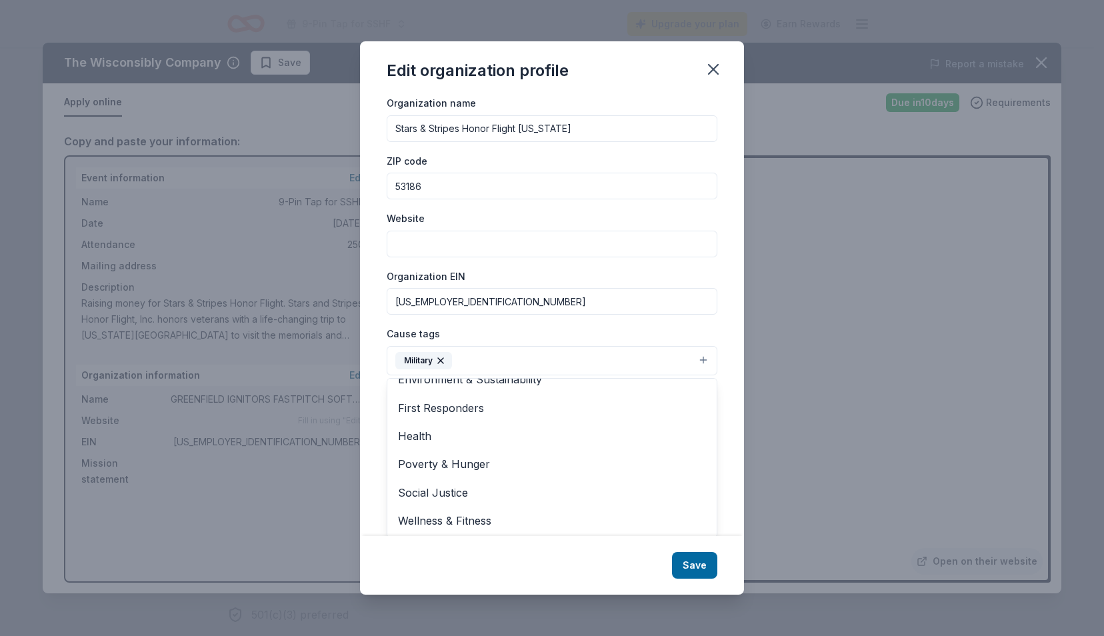
click at [728, 437] on div "Changes made here will be reflected on your Account. Organization name Stars & …" at bounding box center [552, 315] width 384 height 441
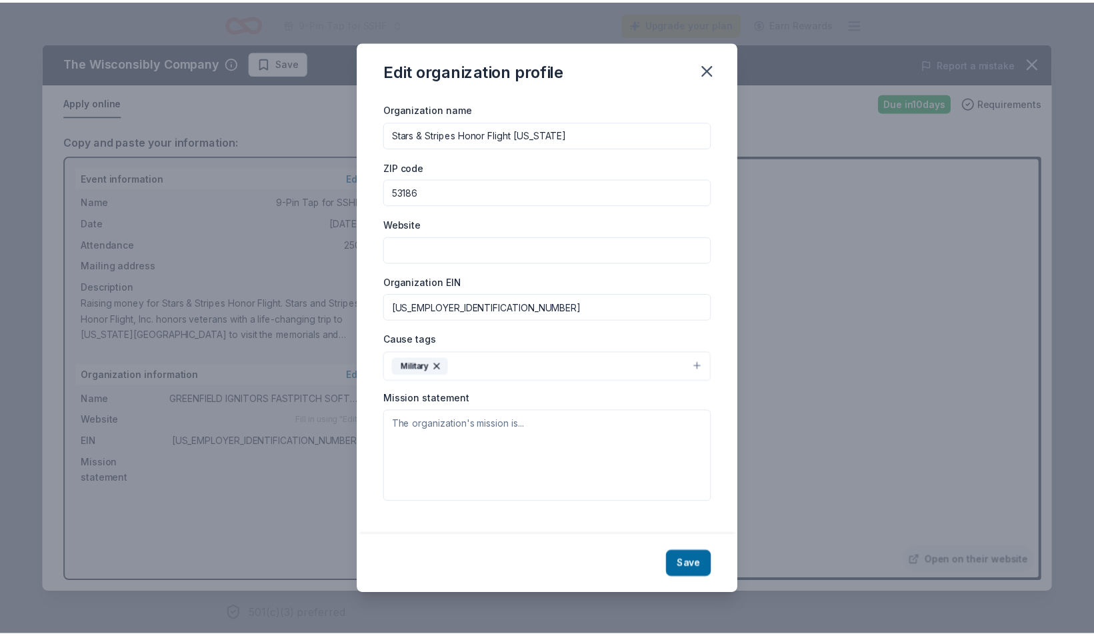
scroll to position [3, 0]
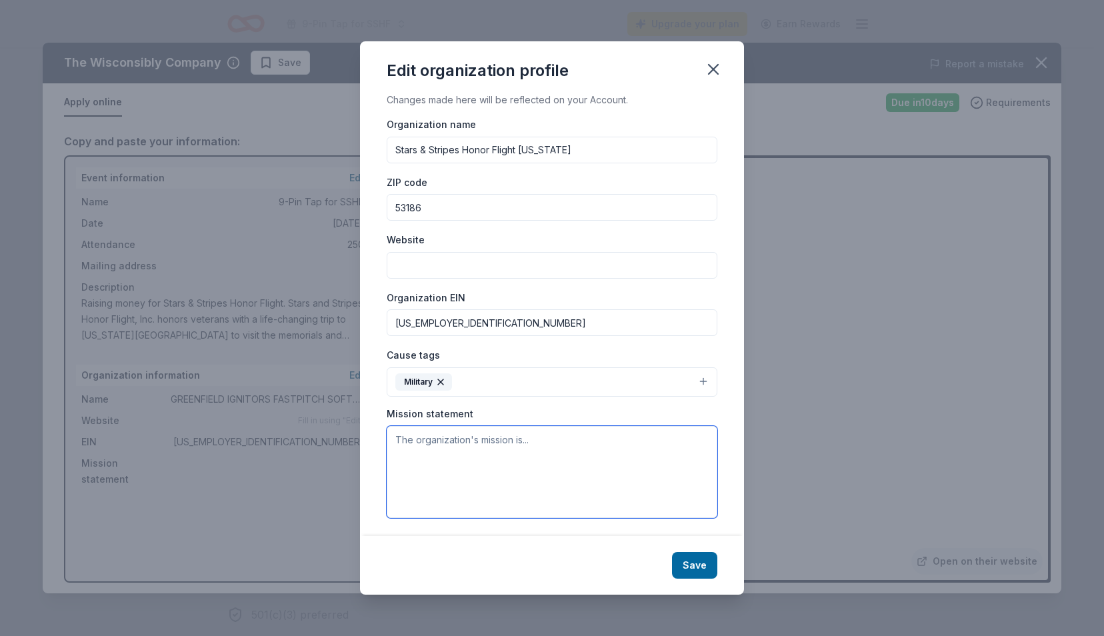
click at [427, 440] on textarea at bounding box center [552, 472] width 331 height 92
paste textarea "Stars and Stripes Honor Flight, Inc. honors veterans with a life-changing trip …"
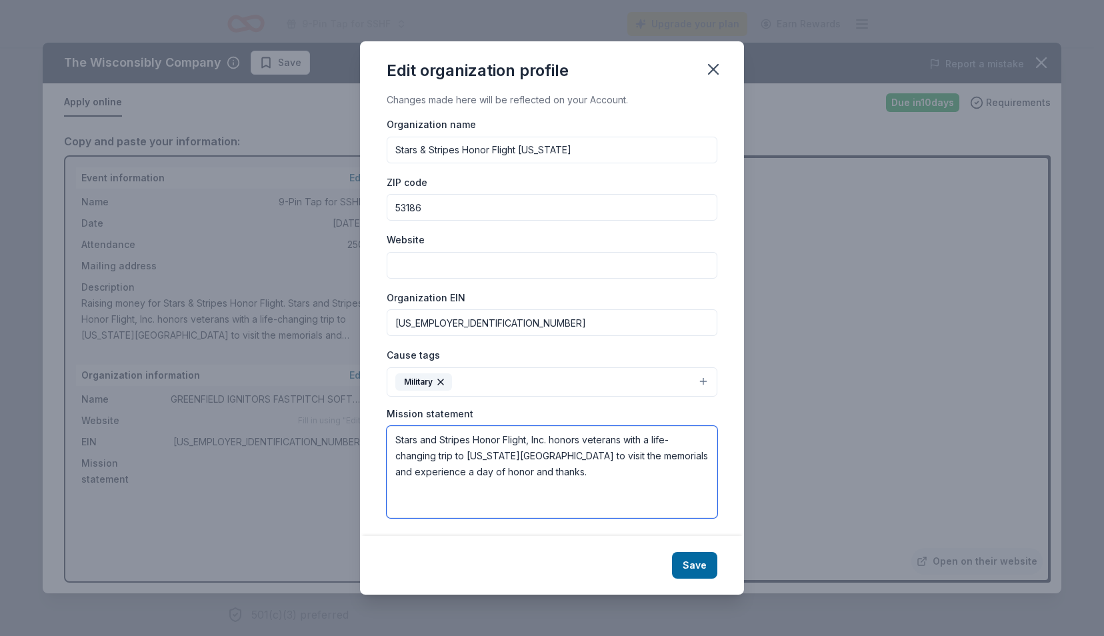
type textarea "Stars and Stripes Honor Flight, Inc. honors veterans with a life-changing trip …"
click at [413, 261] on input "Website" at bounding box center [552, 265] width 331 height 27
paste input "https://www.starsandstripeshonorflight.org/"
type input "https://www.starsandstripeshonorflight.org/"
click at [705, 568] on button "Save" at bounding box center [694, 565] width 45 height 27
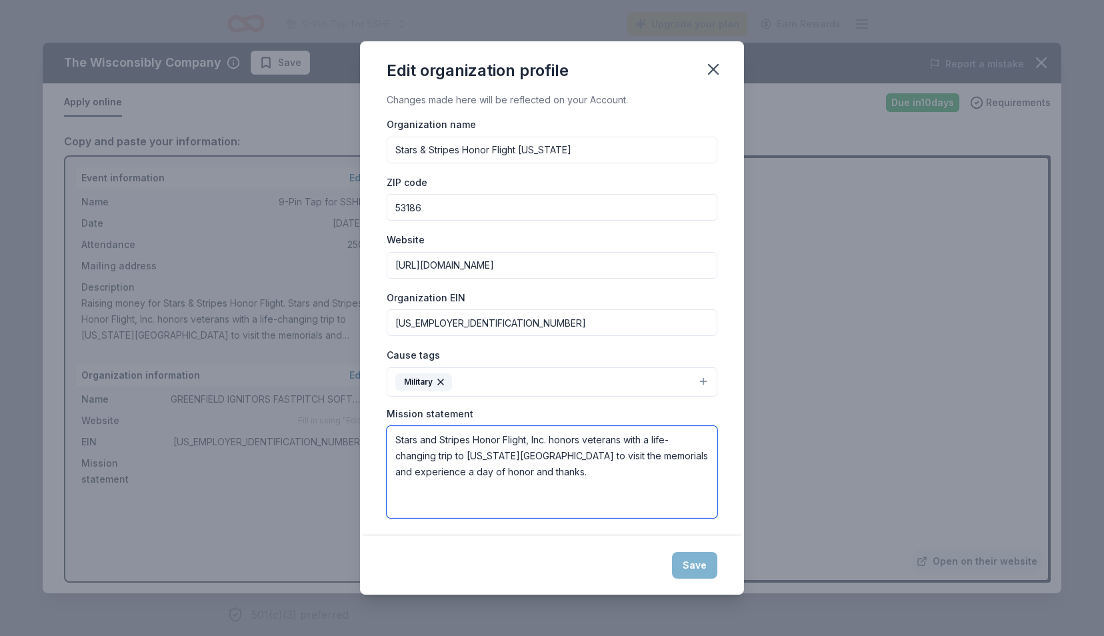
click at [589, 479] on textarea "Stars and Stripes Honor Flight, Inc. honors veterans with a life-changing trip …" at bounding box center [552, 472] width 331 height 92
click at [695, 572] on div "Save" at bounding box center [552, 565] width 384 height 59
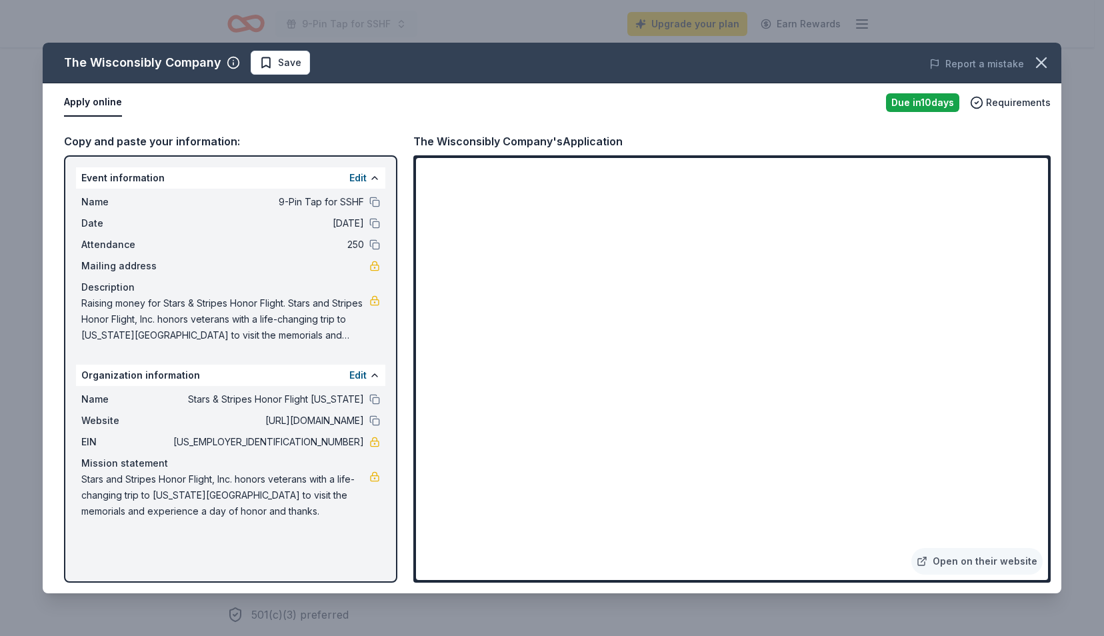
click at [285, 69] on span "Save" at bounding box center [289, 63] width 23 height 16
click at [1038, 60] on icon "button" at bounding box center [1041, 62] width 19 height 19
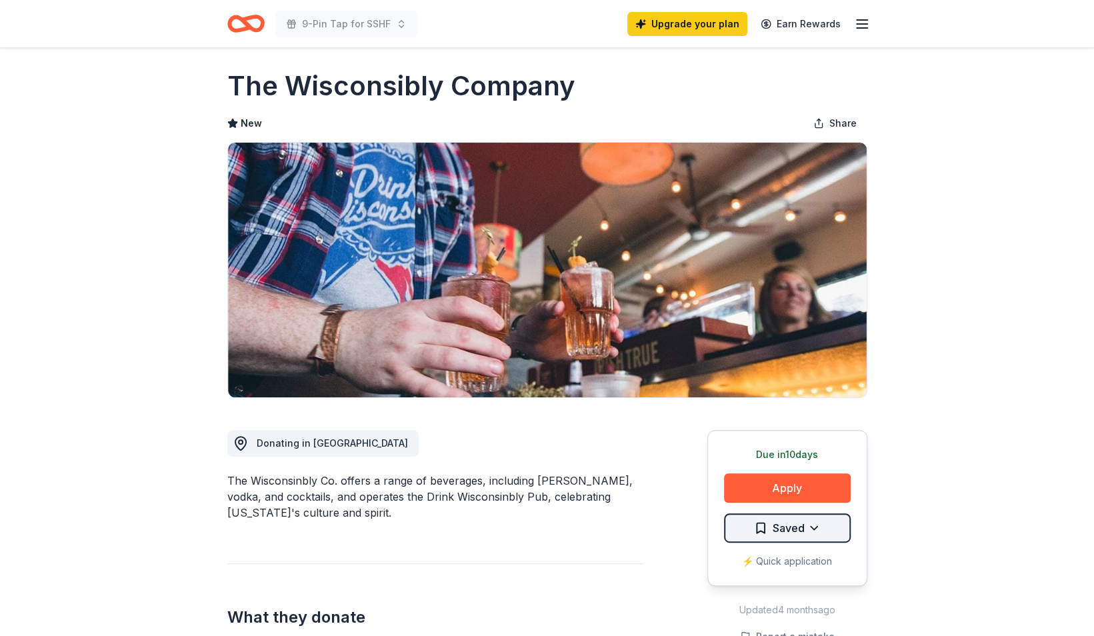
scroll to position [0, 0]
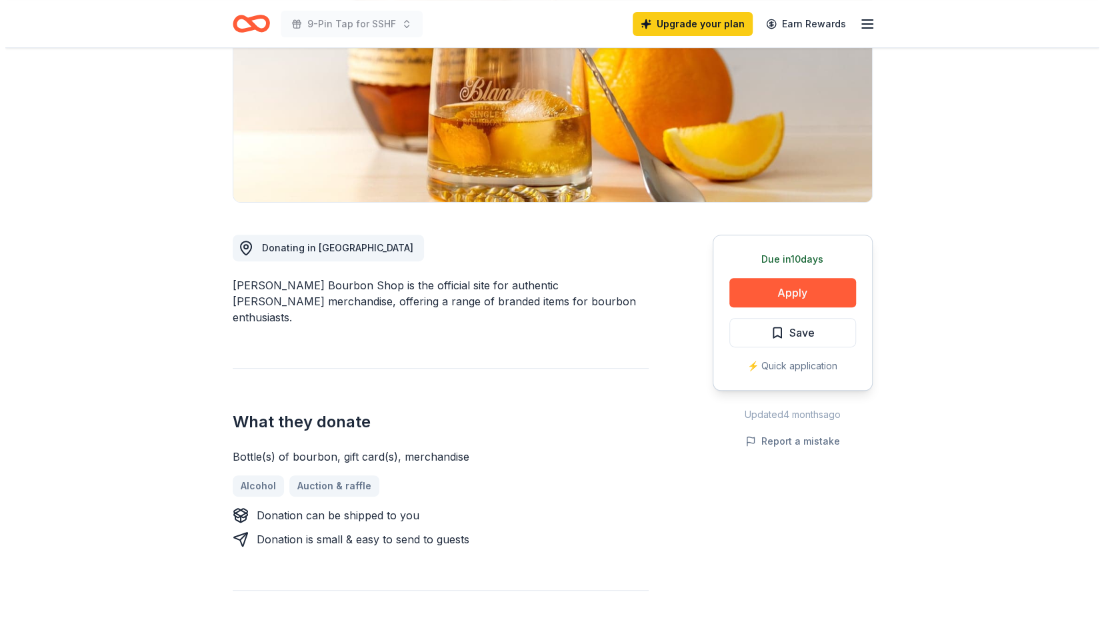
scroll to position [206, 0]
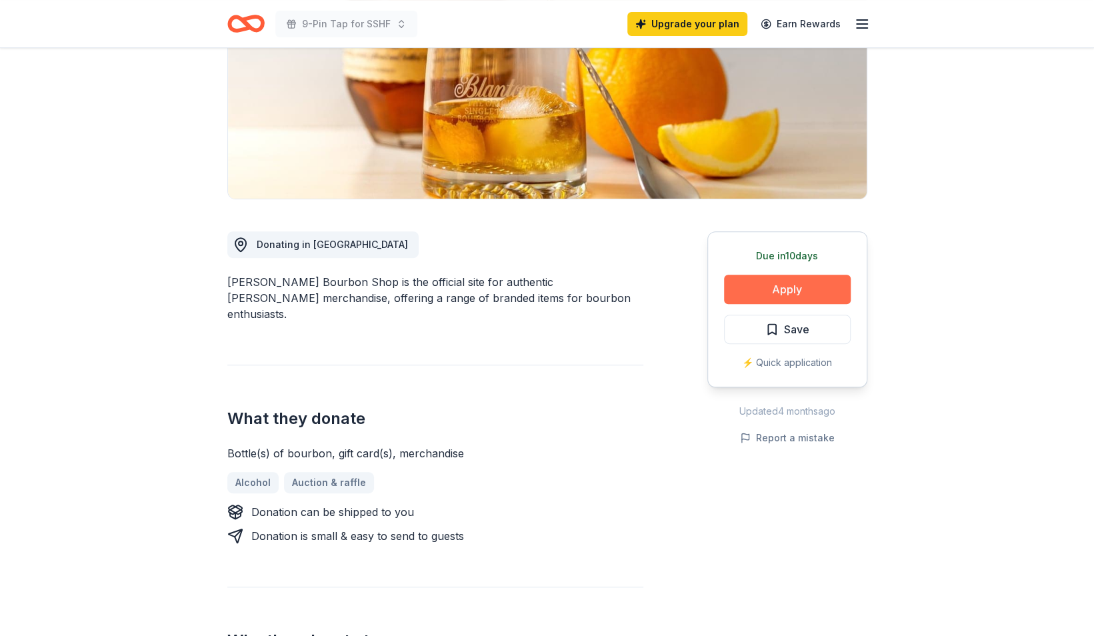
click at [782, 287] on button "Apply" at bounding box center [787, 289] width 127 height 29
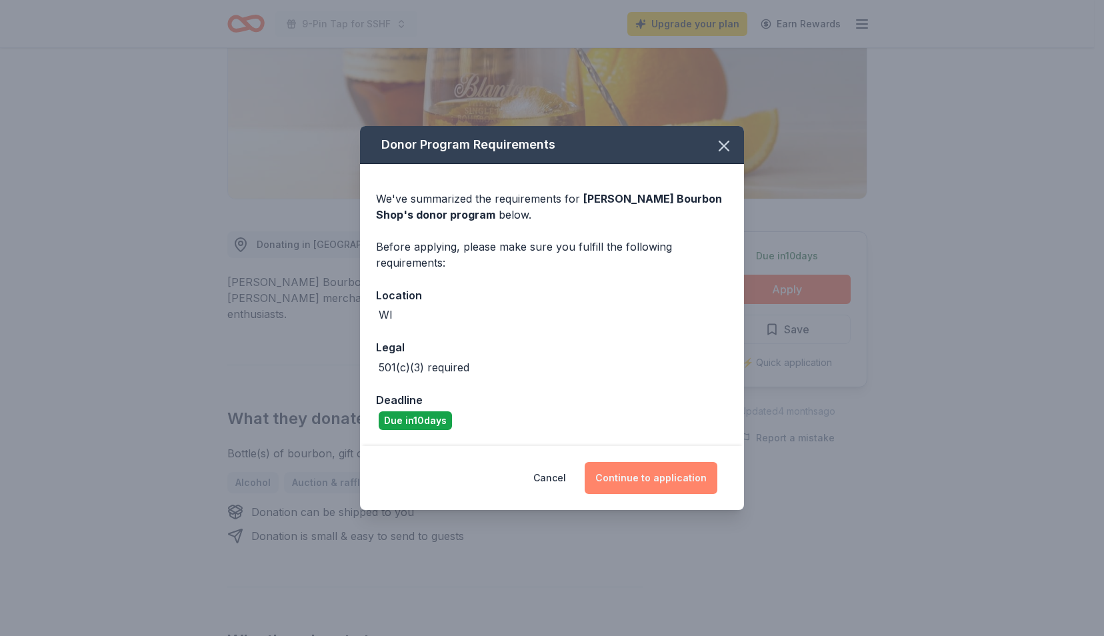
click at [647, 477] on button "Continue to application" at bounding box center [651, 478] width 133 height 32
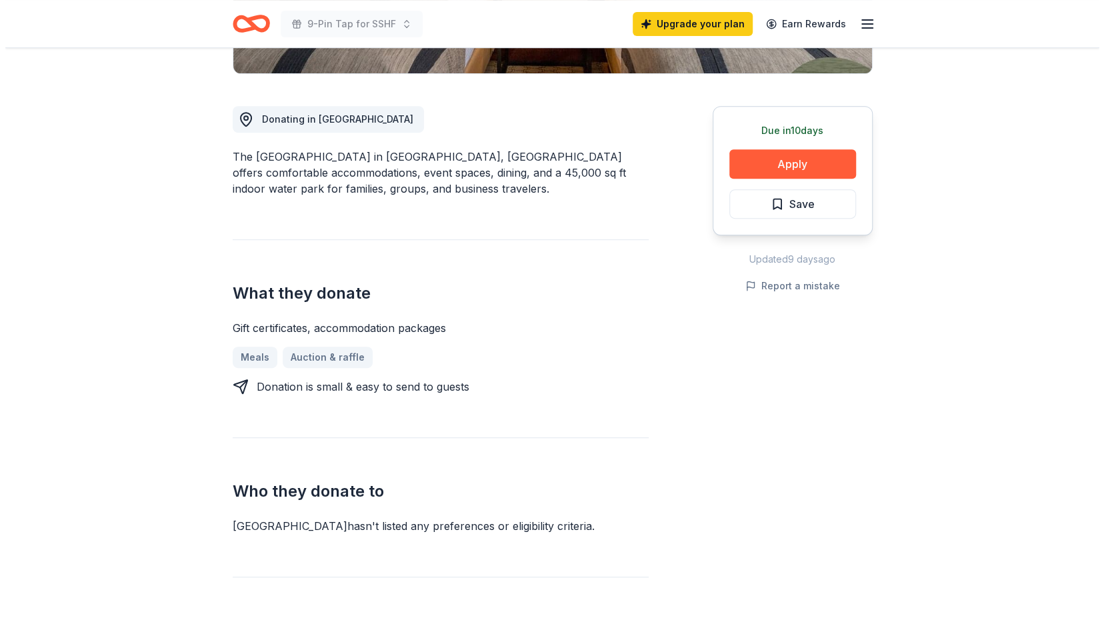
scroll to position [338, 0]
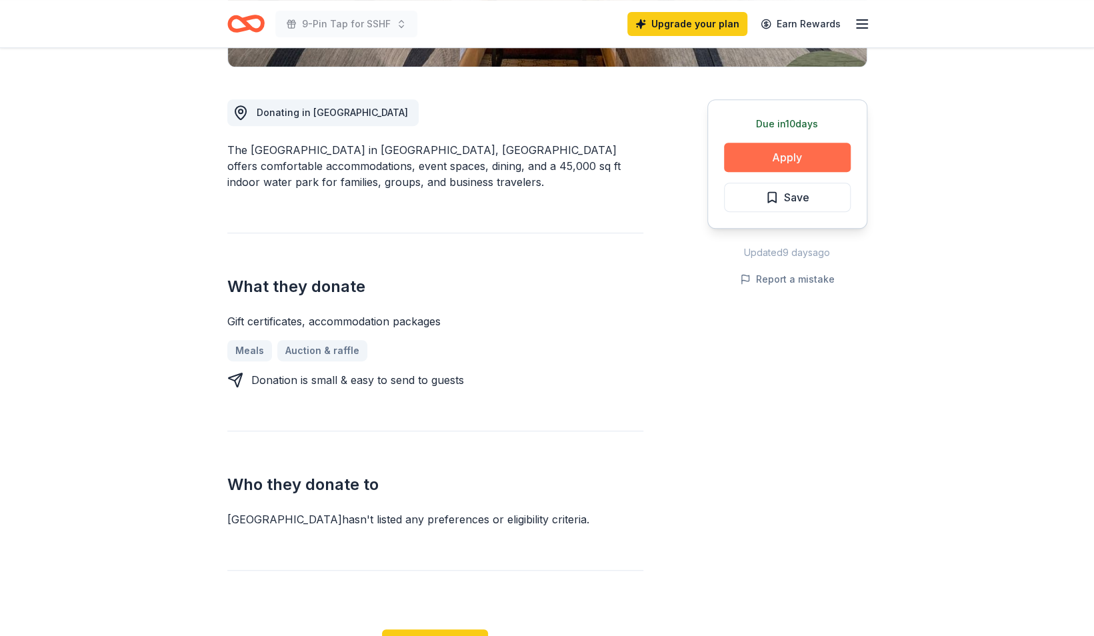
click at [778, 155] on button "Apply" at bounding box center [787, 157] width 127 height 29
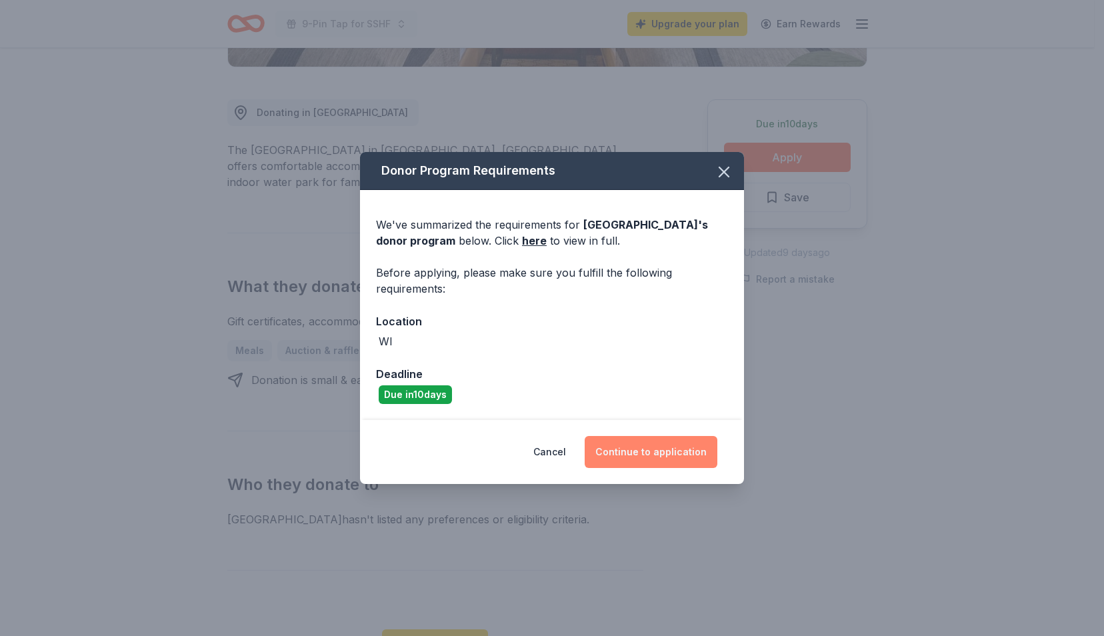
click at [663, 454] on button "Continue to application" at bounding box center [651, 452] width 133 height 32
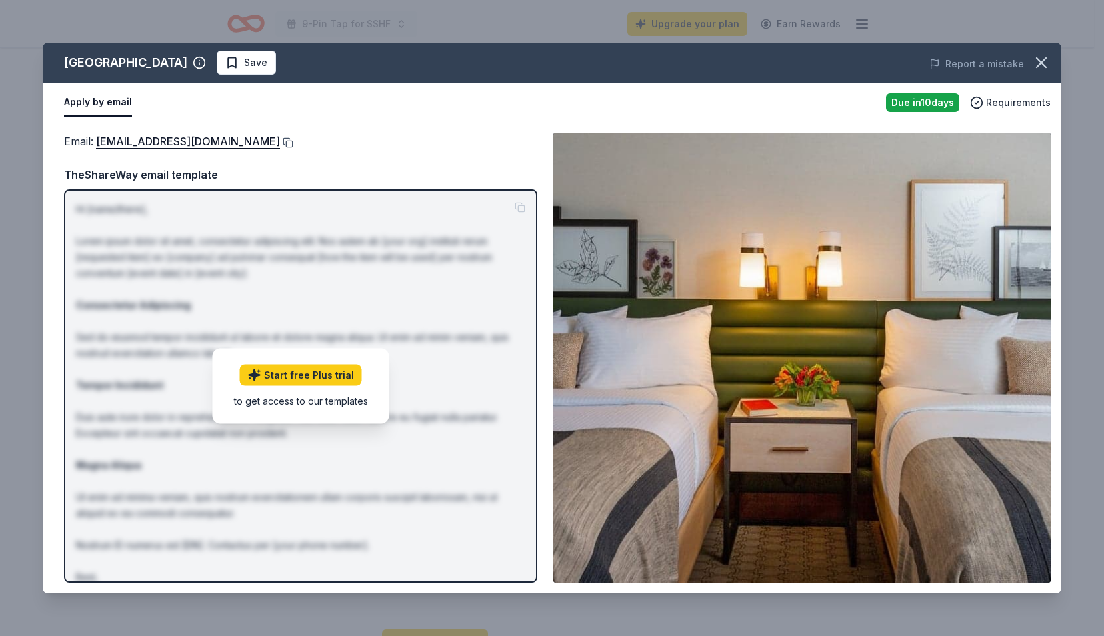
click at [280, 141] on button at bounding box center [286, 142] width 13 height 11
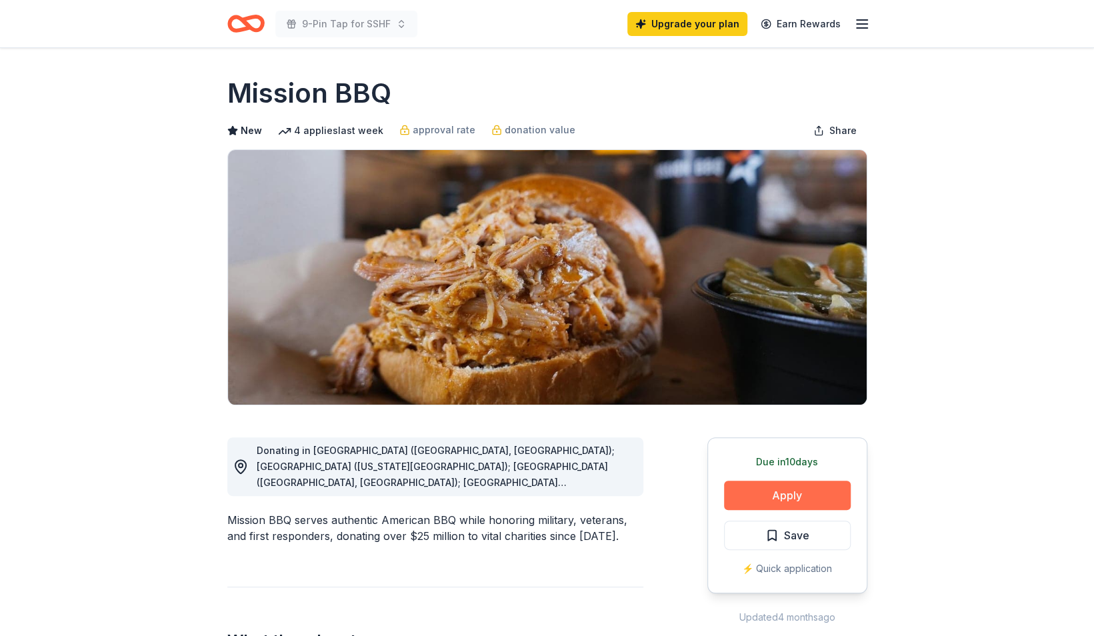
click at [800, 495] on button "Apply" at bounding box center [787, 495] width 127 height 29
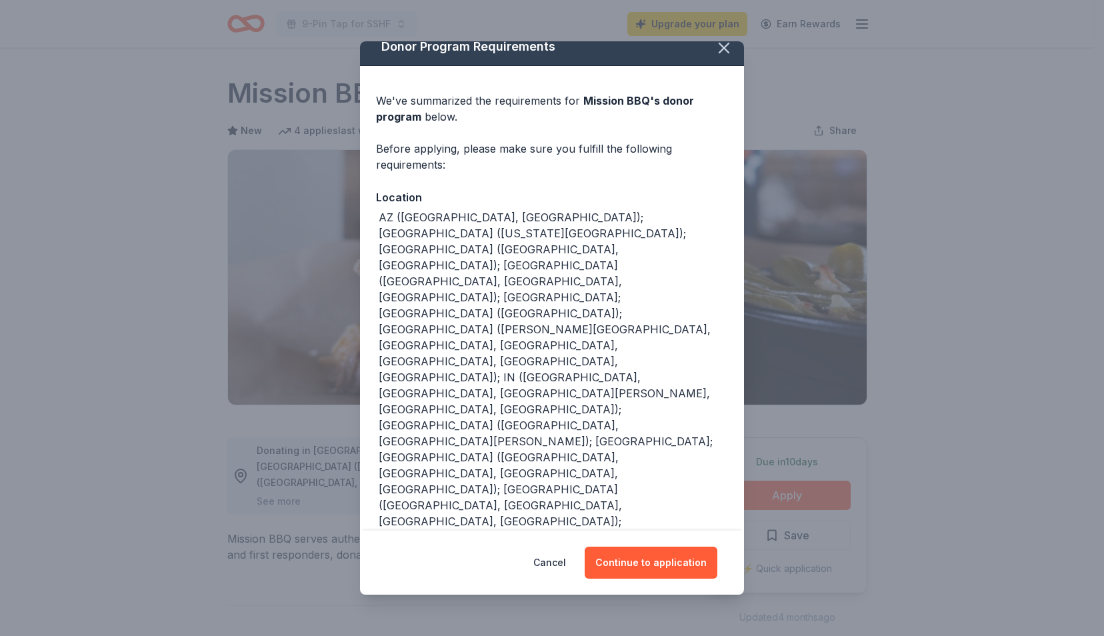
scroll to position [23, 0]
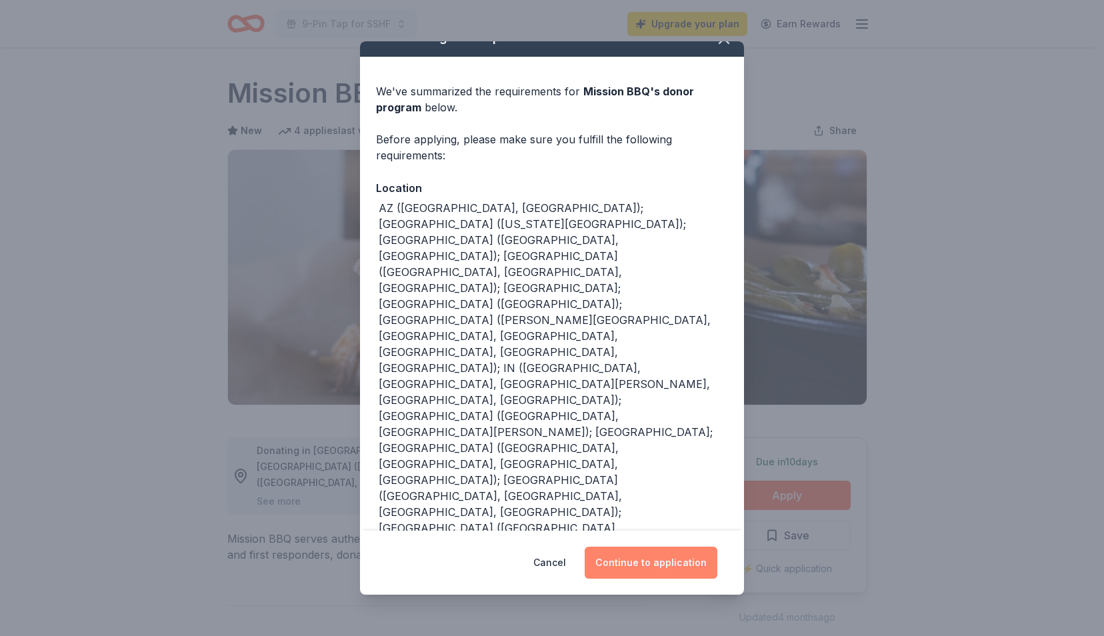
click at [662, 562] on button "Continue to application" at bounding box center [651, 563] width 133 height 32
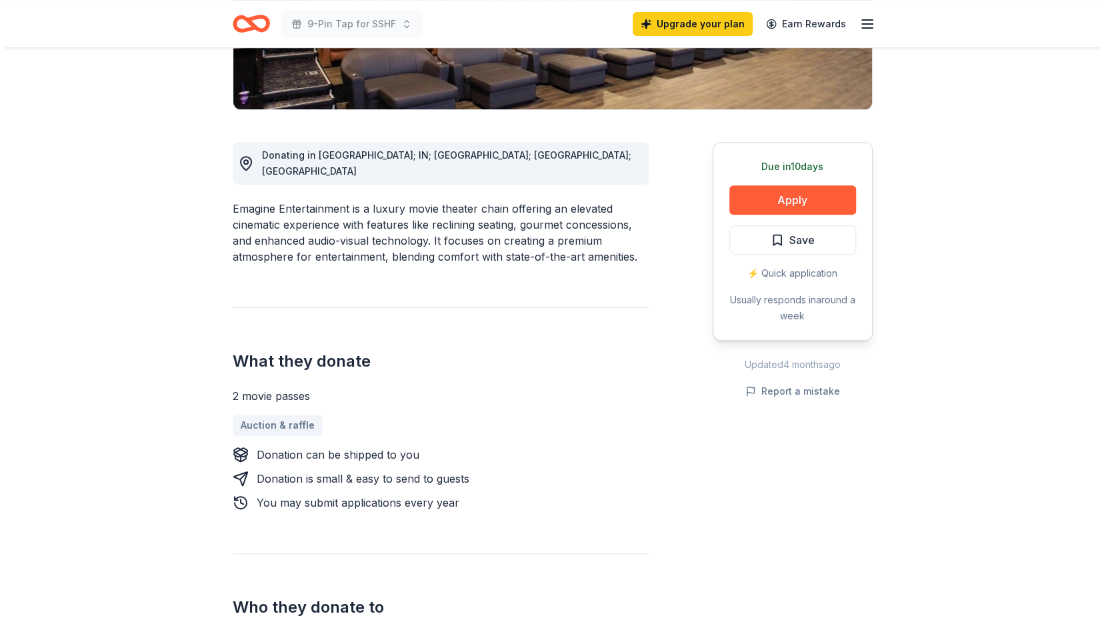
scroll to position [279, 0]
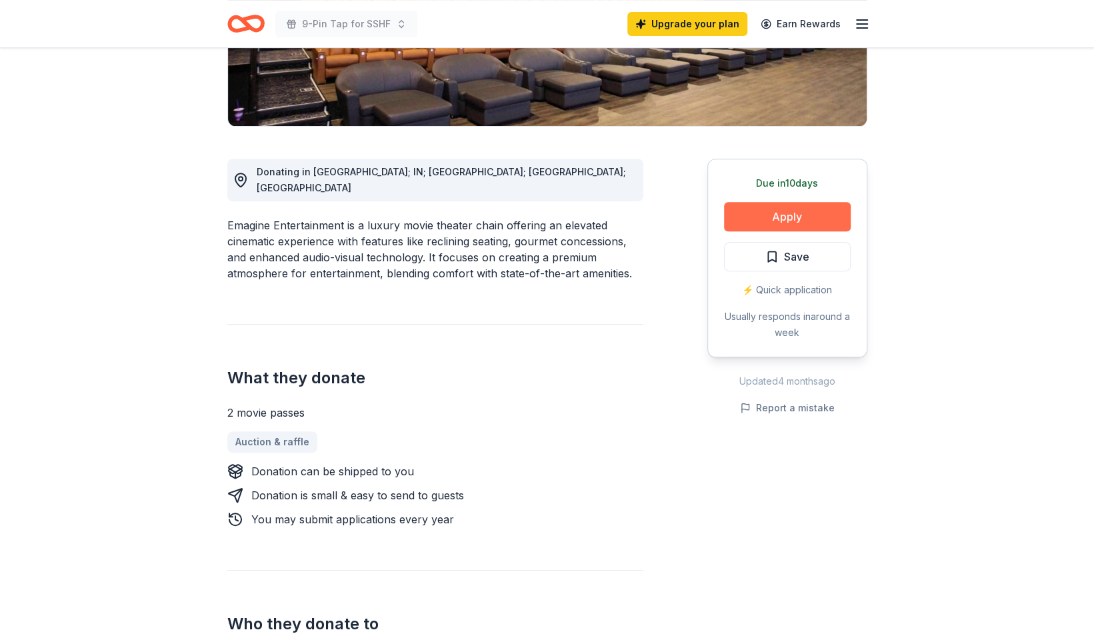
click at [803, 214] on button "Apply" at bounding box center [787, 216] width 127 height 29
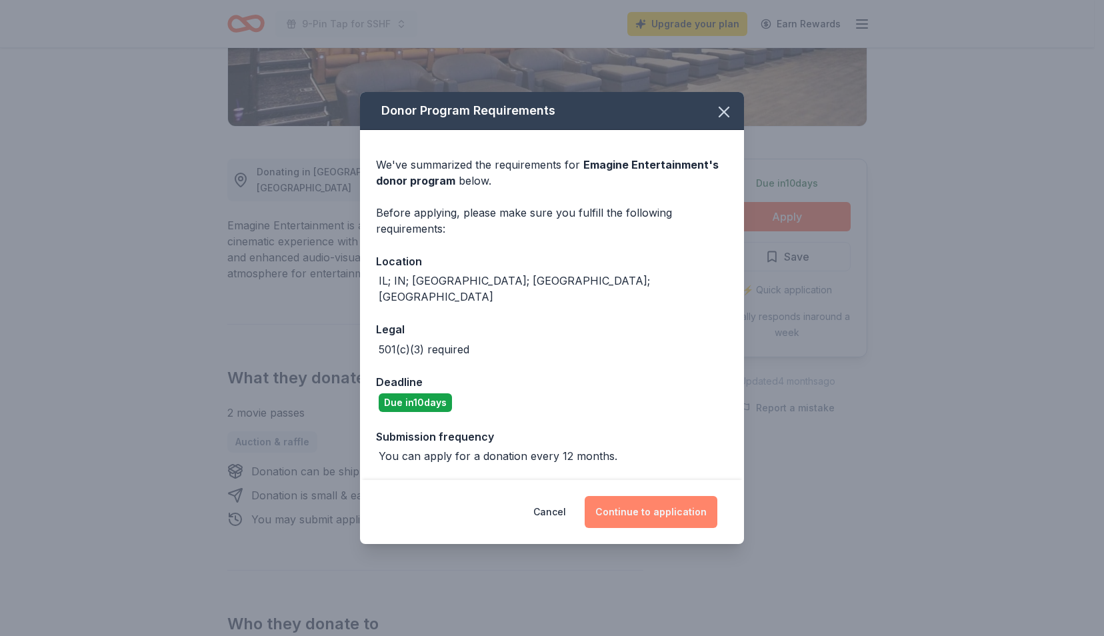
click at [661, 502] on button "Continue to application" at bounding box center [651, 512] width 133 height 32
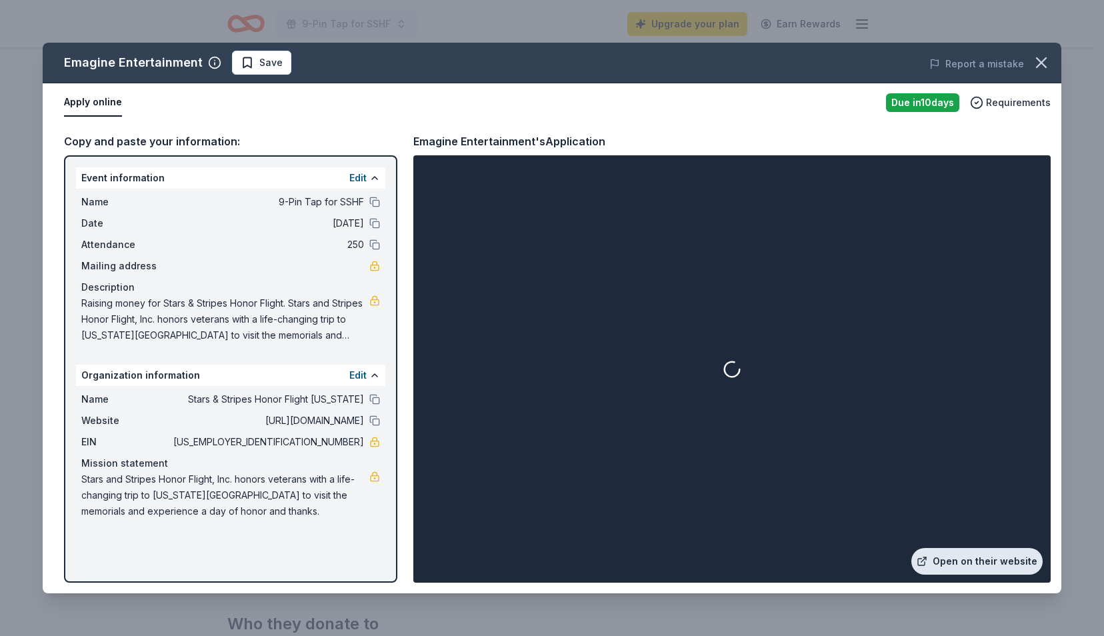
click at [989, 559] on link "Open on their website" at bounding box center [977, 561] width 131 height 27
